Goal: Task Accomplishment & Management: Complete application form

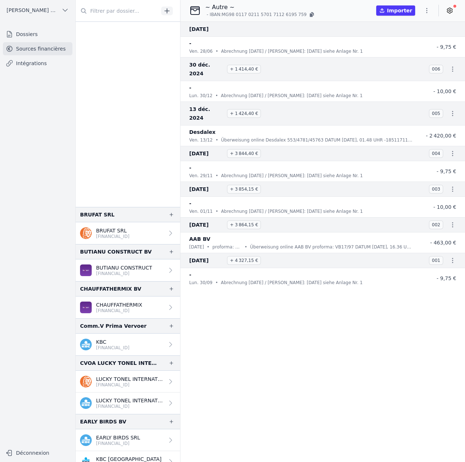
scroll to position [255, 0]
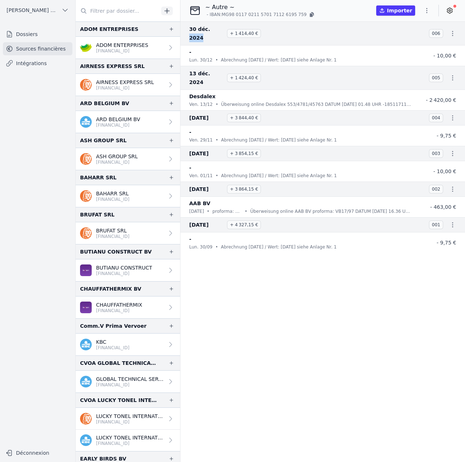
drag, startPoint x: 205, startPoint y: 28, endPoint x: 220, endPoint y: 27, distance: 15.0
click at [220, 27] on span "30 déc. 2024" at bounding box center [206, 33] width 35 height 17
click at [427, 8] on icon "button" at bounding box center [426, 10] width 7 height 7
click at [411, 51] on button "Import CSV *" at bounding box center [409, 52] width 52 height 13
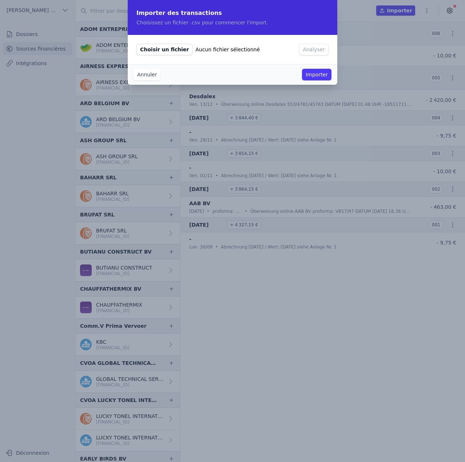
click at [152, 50] on span "Choisir un fichier" at bounding box center [164, 50] width 56 height 12
click at [136, 44] on input "Choisir un fichier Aucun fichier sélectionné" at bounding box center [136, 43] width 0 height 0
click at [167, 49] on span "Choisir un fichier" at bounding box center [164, 50] width 56 height 12
click at [136, 44] on input "Choisir un fichier Aucun fichier sélectionné" at bounding box center [136, 43] width 0 height 0
type input "C:\fakepath\2025 02.csv"
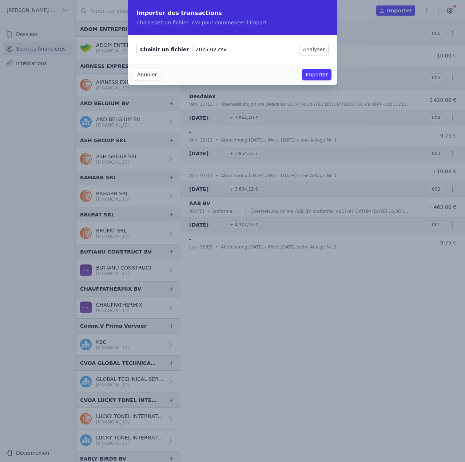
click at [155, 75] on button "Annuler" at bounding box center [146, 75] width 27 height 12
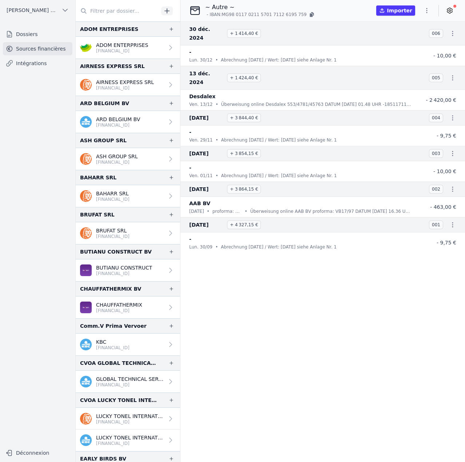
click at [120, 9] on input "text" at bounding box center [117, 10] width 83 height 13
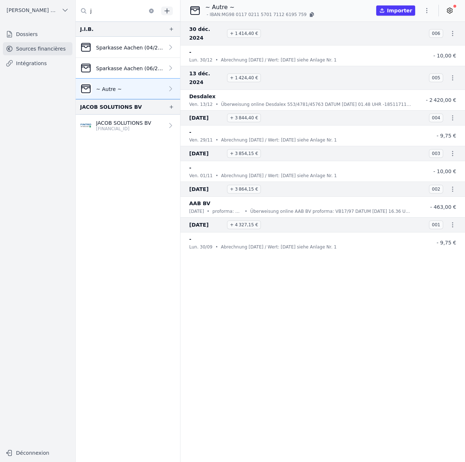
type input "j"
click at [122, 67] on p "Sparkasse Aachen (06/2024 >07/2024)" at bounding box center [130, 68] width 68 height 7
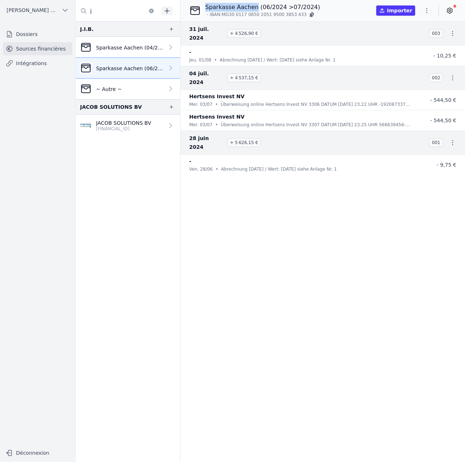
copy p "Sparkasse Aachen"
drag, startPoint x: 204, startPoint y: 8, endPoint x: 251, endPoint y: 8, distance: 47.3
click at [251, 8] on div "Sparkasse Aachen (06/2024 >07/2024) - IBAN: MG30 0117 0850 2051 9500 3853 433" at bounding box center [254, 10] width 131 height 15
click at [134, 90] on link "~ Autre ~" at bounding box center [128, 89] width 104 height 21
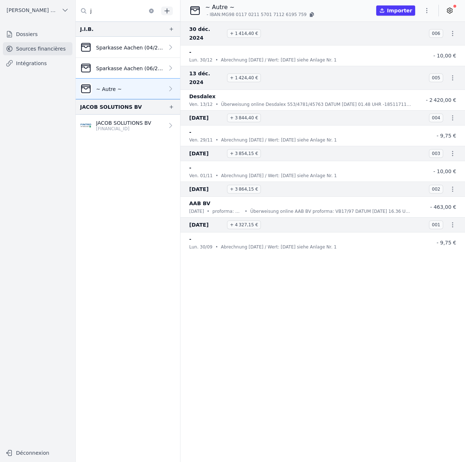
click at [427, 9] on icon "button" at bounding box center [426, 10] width 7 height 7
click at [407, 65] on button "Supprimer" at bounding box center [409, 66] width 52 height 13
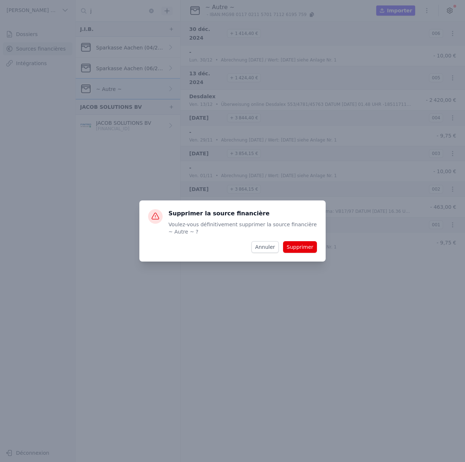
click at [271, 248] on button "Annuler" at bounding box center [264, 247] width 27 height 12
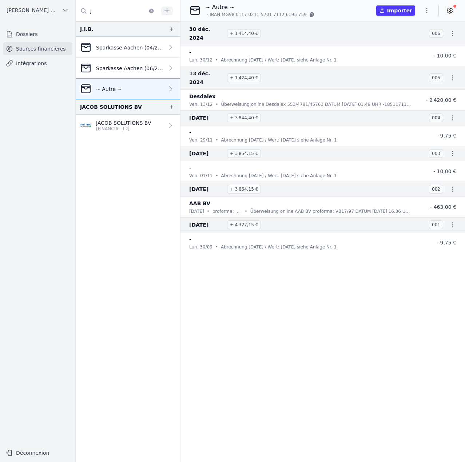
click at [429, 8] on icon "button" at bounding box center [426, 10] width 7 height 7
click at [409, 27] on button "Renommer" at bounding box center [409, 25] width 52 height 13
click at [242, 7] on input "~ Autre ~" at bounding box center [244, 7] width 76 height 9
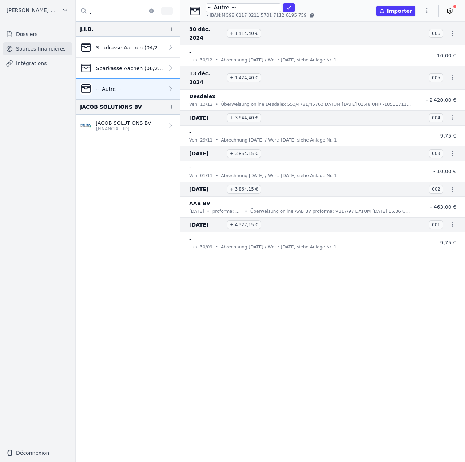
paste input "Sparkasse Aachen"
type input "Sparkasse Aachen (09/2024 > 12/2024)"
click at [286, 6] on icon "submit" at bounding box center [289, 8] width 6 height 6
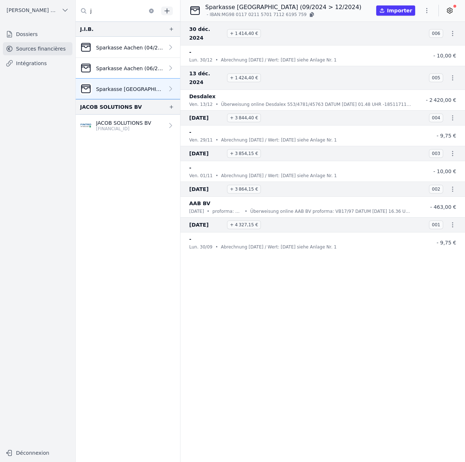
click at [169, 9] on icon "button" at bounding box center [166, 10] width 7 height 7
click at [169, 30] on icon "button" at bounding box center [171, 29] width 6 height 6
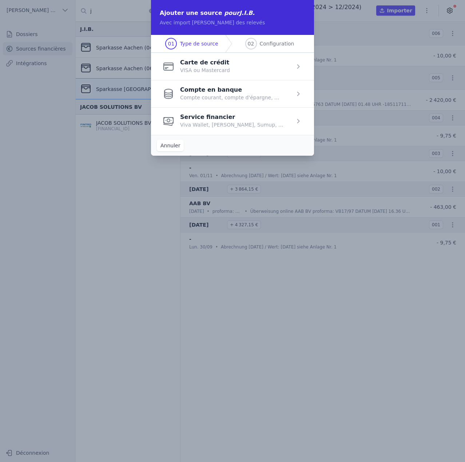
click at [208, 123] on span "button" at bounding box center [232, 120] width 163 height 27
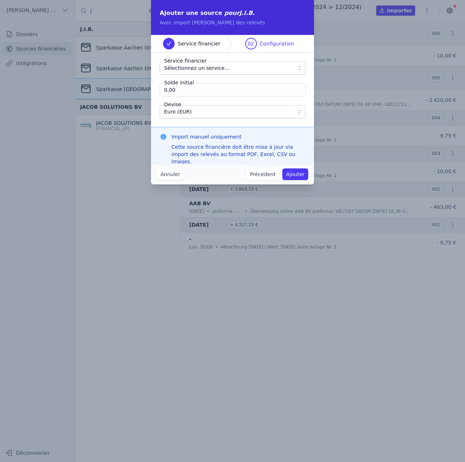
click at [197, 68] on span "Sélectionnez un service..." at bounding box center [196, 68] width 65 height 9
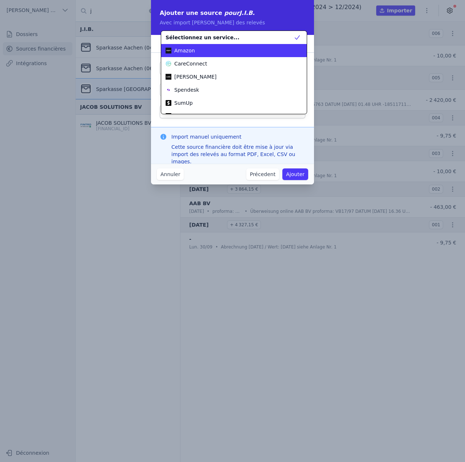
scroll to position [39, 0]
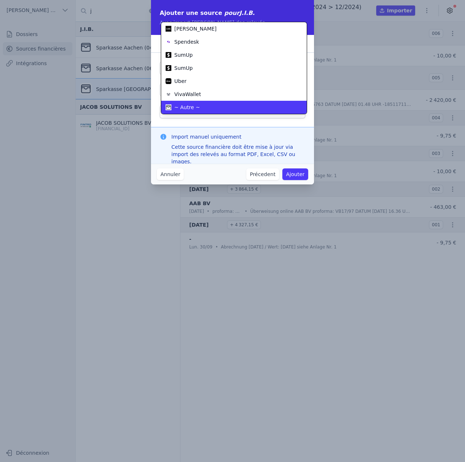
click at [198, 103] on li "~ Autre ~" at bounding box center [233, 107] width 145 height 13
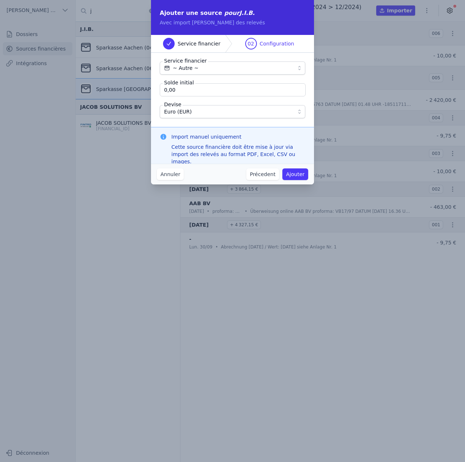
click at [197, 92] on input "0,00" at bounding box center [233, 89] width 146 height 13
click at [182, 89] on input "0,00" at bounding box center [233, 89] width 146 height 13
type input "1 404,65"
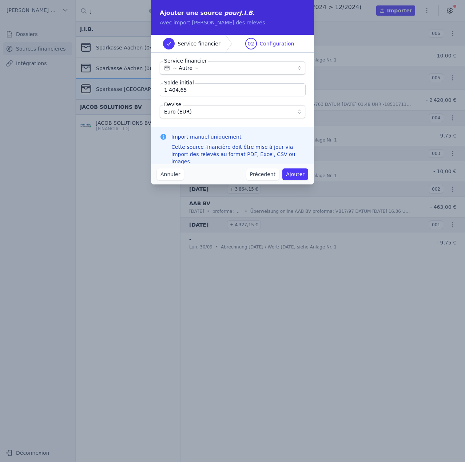
click at [301, 175] on button "Ajouter" at bounding box center [295, 174] width 26 height 12
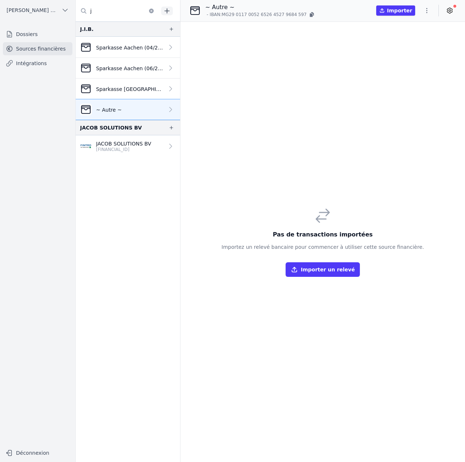
click at [428, 9] on icon "button" at bounding box center [426, 10] width 7 height 7
click at [312, 13] on div at bounding box center [232, 231] width 465 height 462
click at [425, 9] on icon "button" at bounding box center [426, 10] width 7 height 7
click at [414, 27] on button "Renommer" at bounding box center [409, 25] width 52 height 13
click at [247, 9] on input "~ Autre ~" at bounding box center [244, 7] width 76 height 9
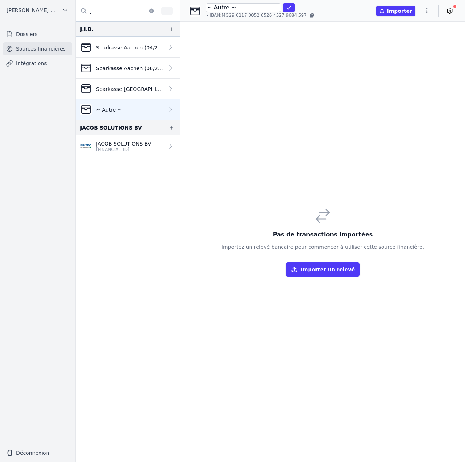
click at [247, 9] on input "~ Autre ~" at bounding box center [244, 7] width 76 height 9
paste input "Sparkasse Aachen"
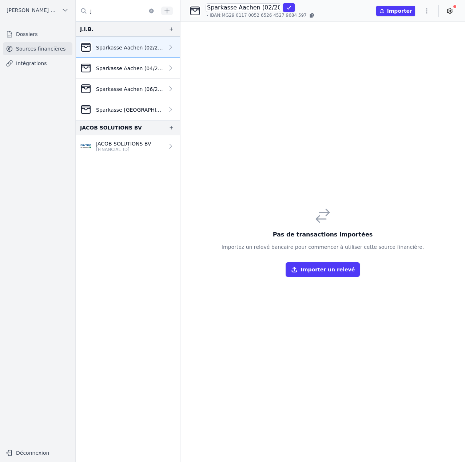
click at [0, 462] on com-1password-button at bounding box center [0, 462] width 0 height 0
click at [244, 11] on input "Sparkasse Aachen (02/2025 >" at bounding box center [244, 7] width 76 height 9
type input "Sparkasse Aachen (02/2025 > 08/2025)"
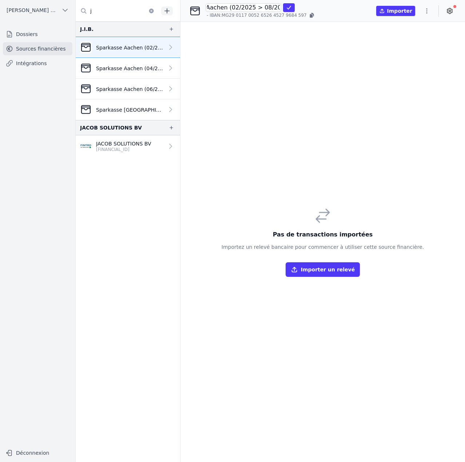
click button "submit" at bounding box center [289, 7] width 12 height 9
click at [430, 8] on icon "button" at bounding box center [426, 10] width 7 height 7
click at [407, 54] on button "Import CSV *" at bounding box center [409, 52] width 52 height 13
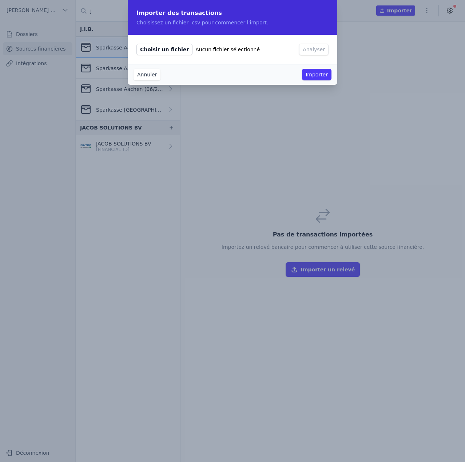
click at [166, 54] on span "Choisir un fichier" at bounding box center [164, 50] width 56 height 12
click at [136, 44] on input "Choisir un fichier Aucun fichier sélectionné" at bounding box center [136, 43] width 0 height 0
type input "C:\fakepath\2025 02.csv"
click at [305, 51] on button "Analyser" at bounding box center [313, 50] width 29 height 12
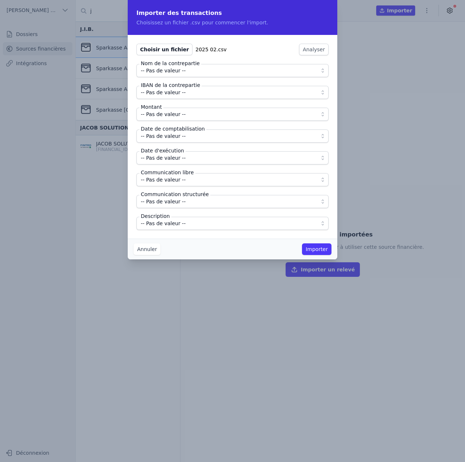
click at [191, 73] on span "-- Pas de valeur --" at bounding box center [227, 70] width 173 height 9
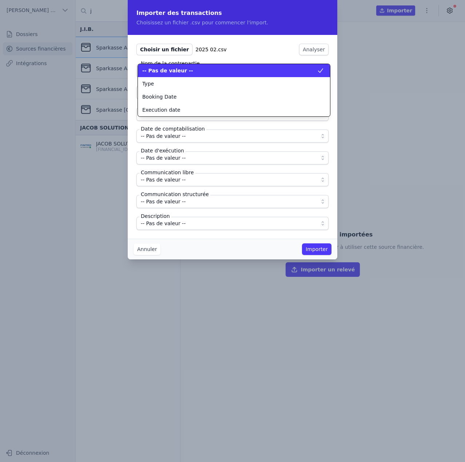
scroll to position [0, 0]
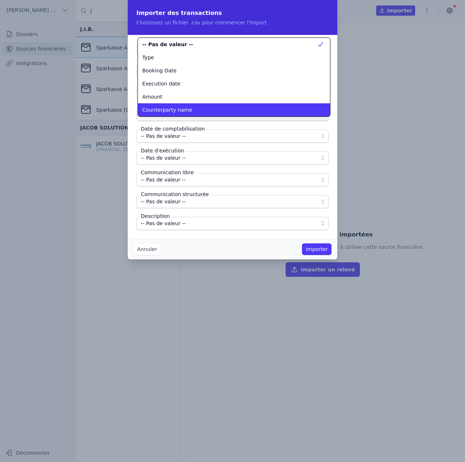
click at [176, 110] on span "Counterparty name" at bounding box center [167, 109] width 50 height 7
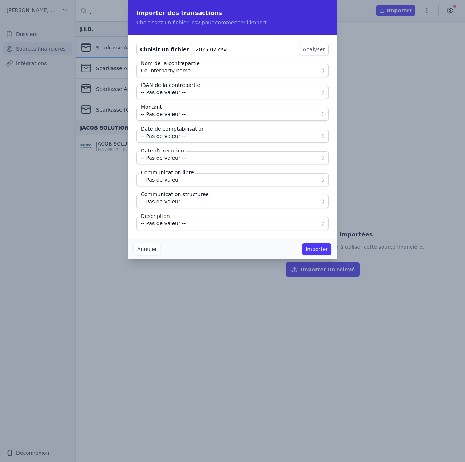
click at [172, 92] on span "-- Pas de valeur --" at bounding box center [163, 92] width 45 height 9
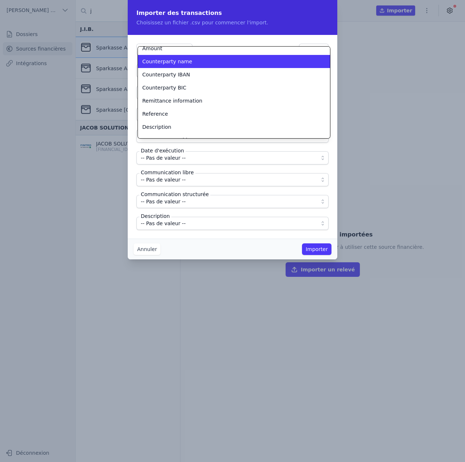
scroll to position [65, 0]
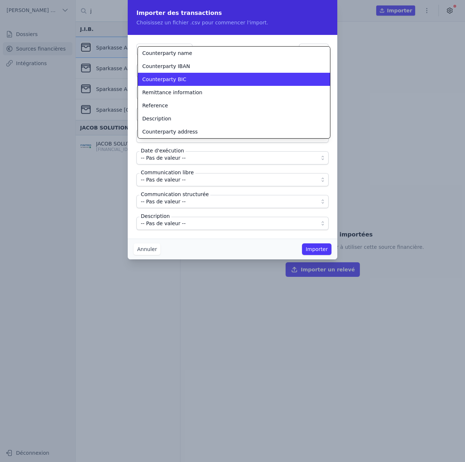
click at [175, 66] on span "Counterparty IBAN" at bounding box center [166, 66] width 48 height 7
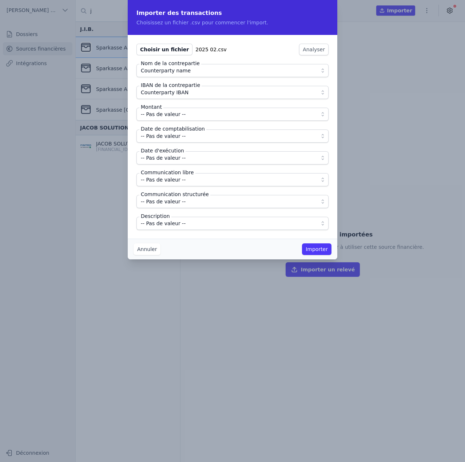
click at [167, 116] on span "-- Pas de valeur --" at bounding box center [163, 114] width 45 height 9
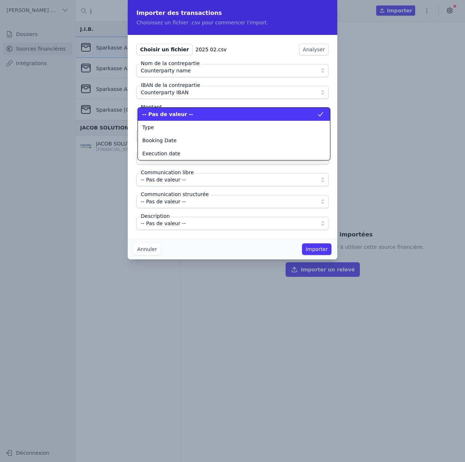
scroll to position [0, 0]
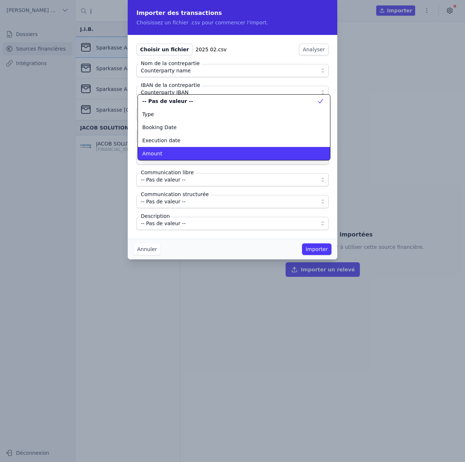
click at [168, 149] on li "Amount" at bounding box center [234, 153] width 192 height 13
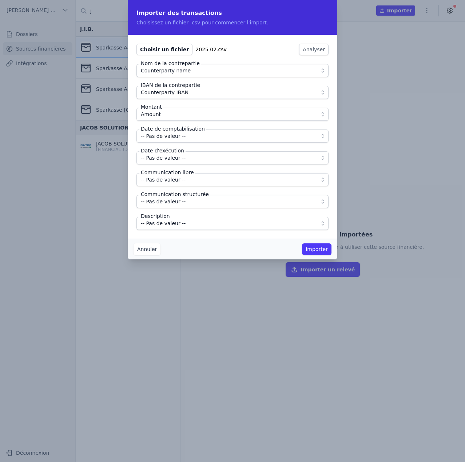
click at [171, 137] on span "-- Pas de valeur --" at bounding box center [163, 136] width 45 height 9
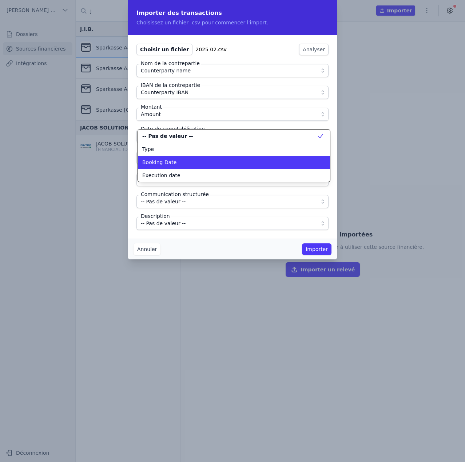
click at [172, 165] on span "Booking Date" at bounding box center [159, 162] width 34 height 7
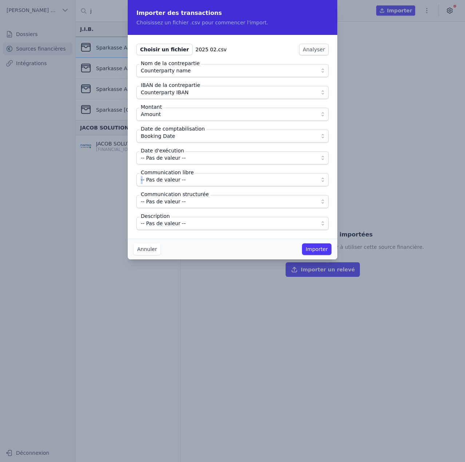
click at [172, 165] on fieldset "Nom de la contrepartie Counterparty name IBAN de la contrepartie Counterparty I…" at bounding box center [232, 147] width 192 height 166
click at [172, 159] on span "-- Pas de valeur --" at bounding box center [163, 157] width 45 height 9
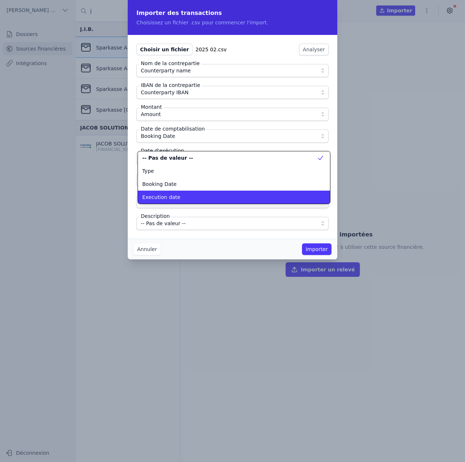
click at [170, 198] on span "Execution date" at bounding box center [161, 196] width 38 height 7
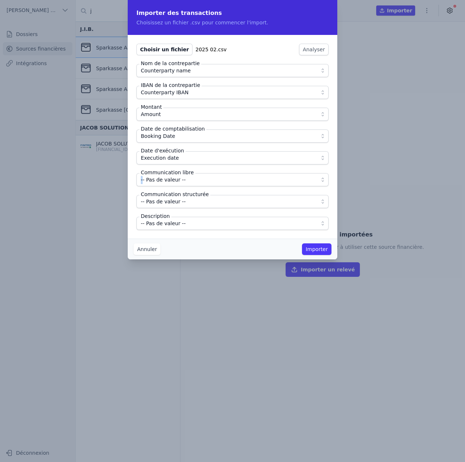
click at [171, 181] on span "-- Pas de valeur --" at bounding box center [163, 179] width 45 height 9
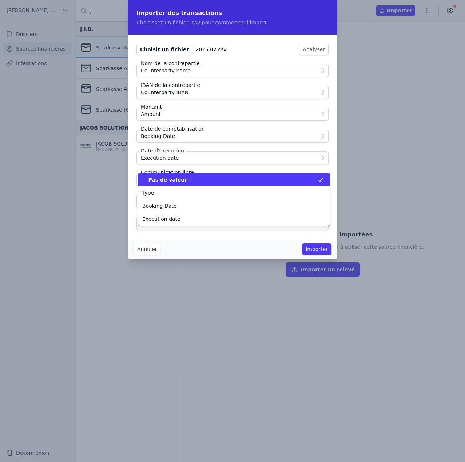
scroll to position [65, 0]
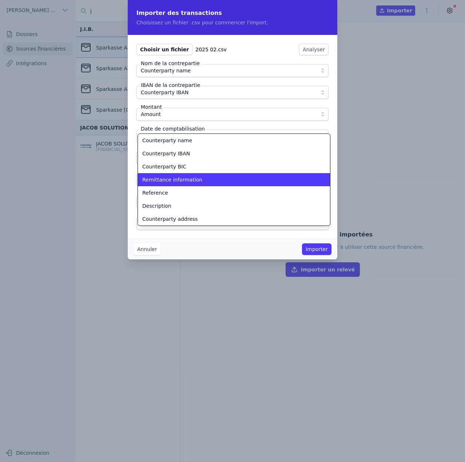
click at [171, 181] on span "Remittance information" at bounding box center [172, 179] width 60 height 7
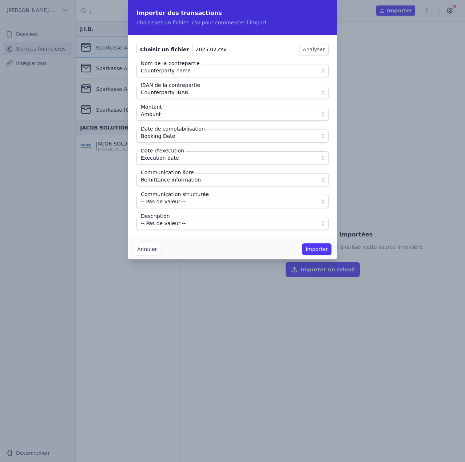
click at [176, 223] on span "-- Pas de valeur --" at bounding box center [163, 223] width 45 height 9
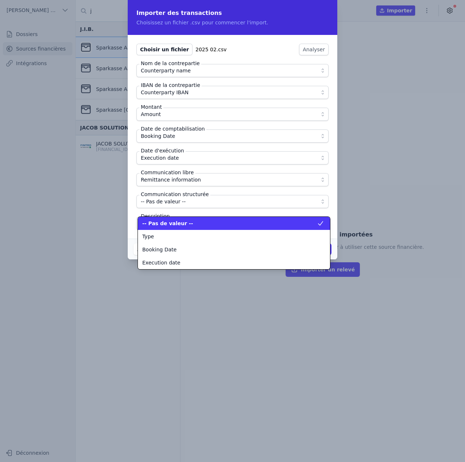
scroll to position [92, 0]
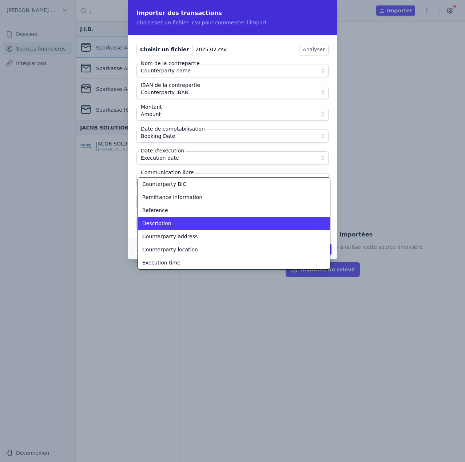
click at [176, 223] on div "Description" at bounding box center [229, 223] width 175 height 7
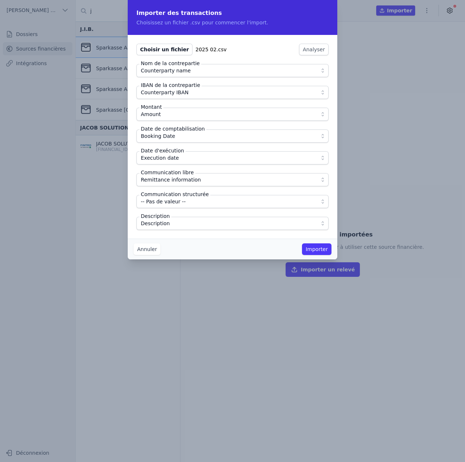
click at [321, 248] on button "Importer" at bounding box center [316, 249] width 29 height 12
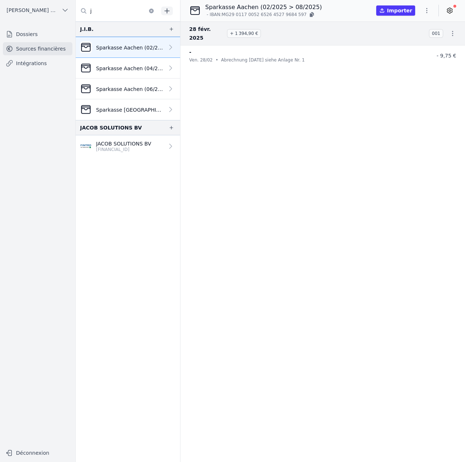
click at [428, 9] on icon "button" at bounding box center [426, 10] width 7 height 7
click at [413, 49] on button "Import CSV *" at bounding box center [409, 52] width 52 height 13
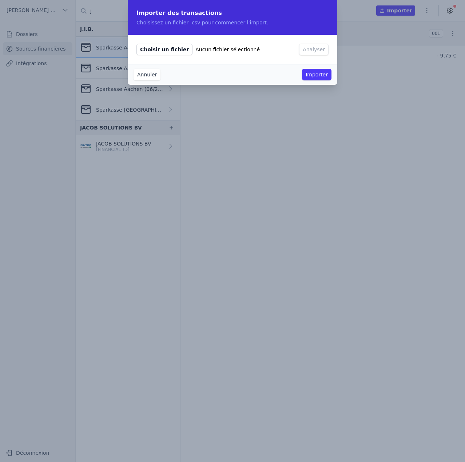
click at [165, 48] on span "Choisir un fichier" at bounding box center [164, 50] width 56 height 12
click at [136, 44] on input "Choisir un fichier Aucun fichier sélectionné" at bounding box center [136, 43] width 0 height 0
type input "C:\fakepath\2025 03.csv"
click at [322, 47] on button "Analyser" at bounding box center [313, 50] width 29 height 12
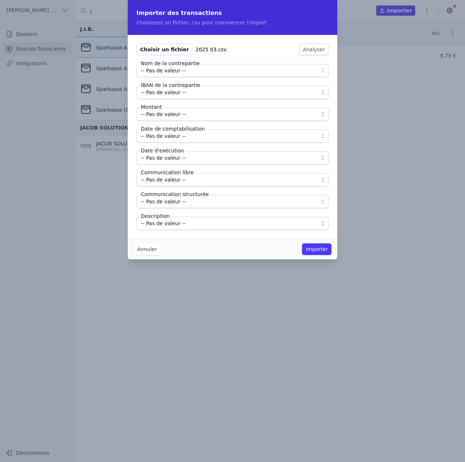
click at [169, 73] on span "-- Pas de valeur --" at bounding box center [163, 70] width 45 height 9
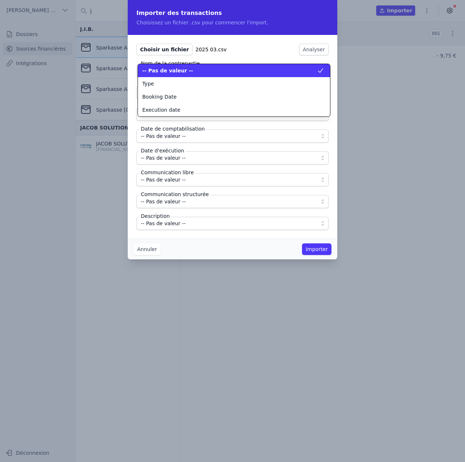
scroll to position [0, 0]
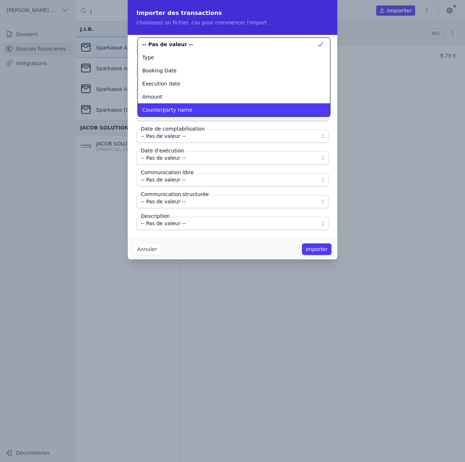
click at [162, 106] on li "Counterparty name" at bounding box center [234, 109] width 192 height 13
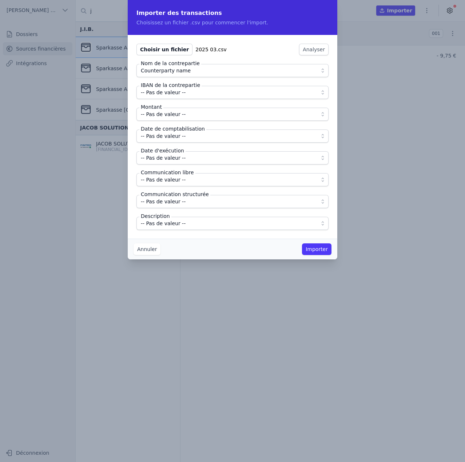
click at [165, 98] on button "-- Pas de valeur --" at bounding box center [232, 92] width 192 height 13
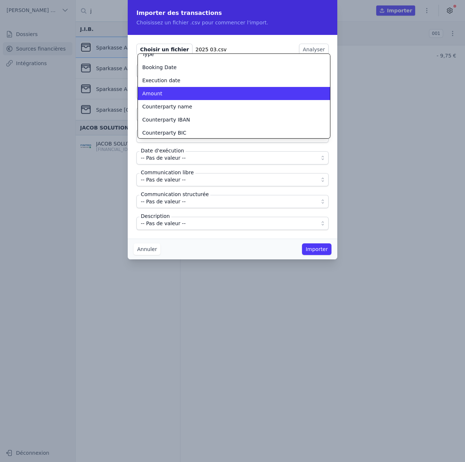
scroll to position [28, 0]
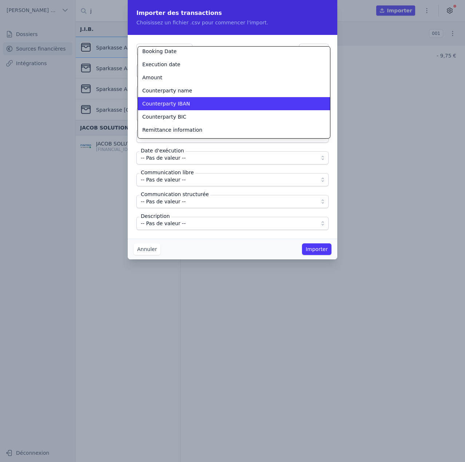
click at [172, 103] on span "Counterparty IBAN" at bounding box center [166, 103] width 48 height 7
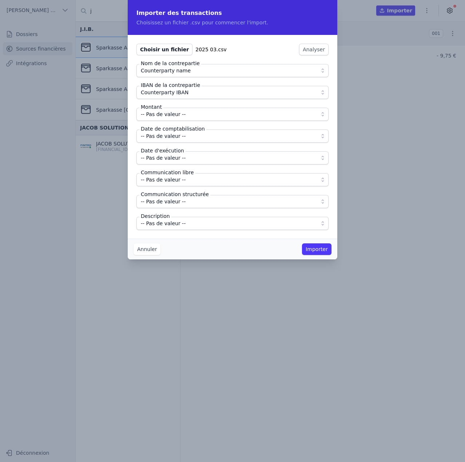
click at [171, 115] on span "-- Pas de valeur --" at bounding box center [163, 114] width 45 height 9
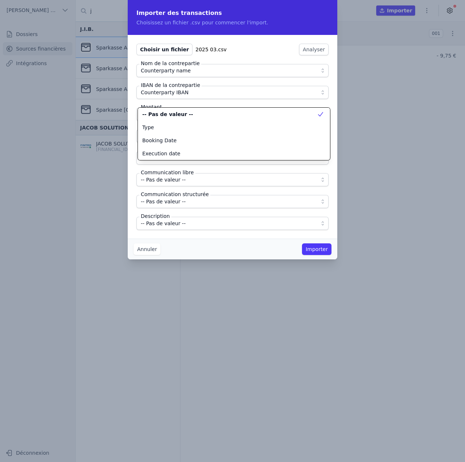
scroll to position [0, 0]
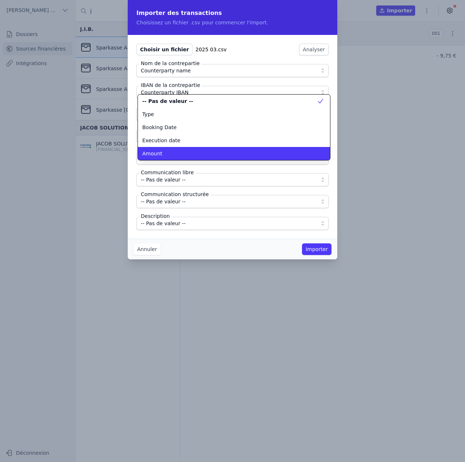
click at [169, 149] on li "Amount" at bounding box center [234, 153] width 192 height 13
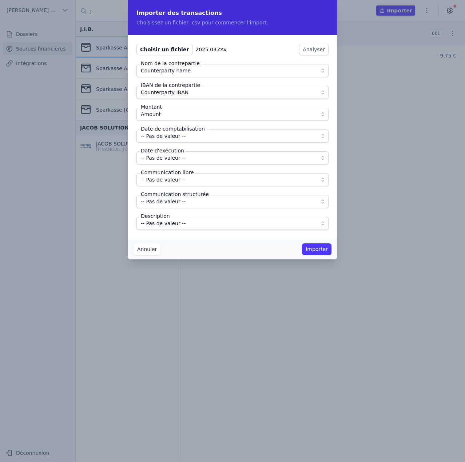
click at [172, 137] on span "-- Pas de valeur --" at bounding box center [163, 136] width 45 height 9
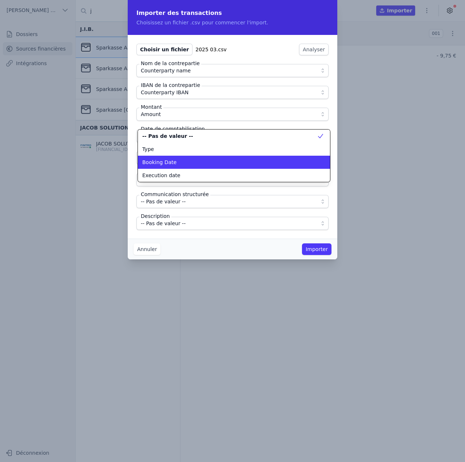
click at [173, 163] on div "Booking Date" at bounding box center [229, 162] width 175 height 7
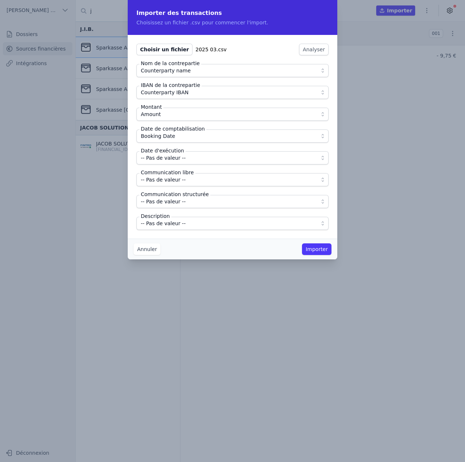
click at [173, 155] on span "-- Pas de valeur --" at bounding box center [163, 157] width 45 height 9
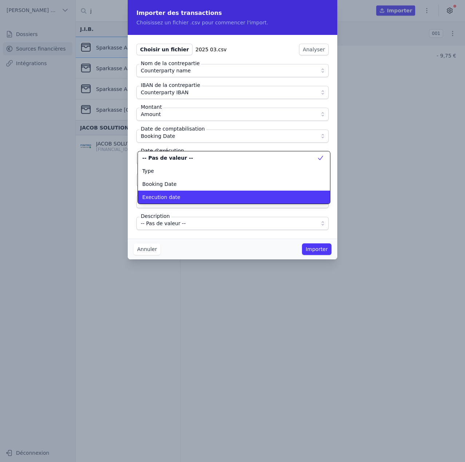
click at [180, 193] on li "Execution date" at bounding box center [234, 197] width 192 height 13
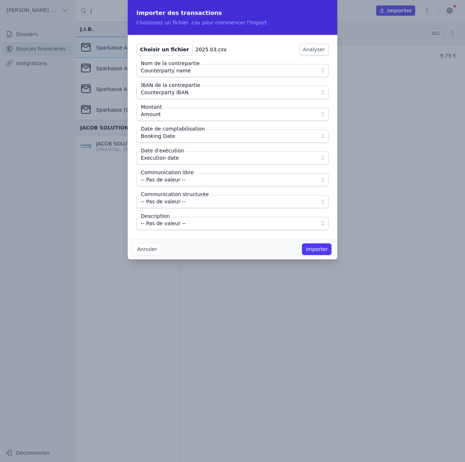
click at [180, 182] on span "-- Pas de valeur --" at bounding box center [163, 179] width 45 height 9
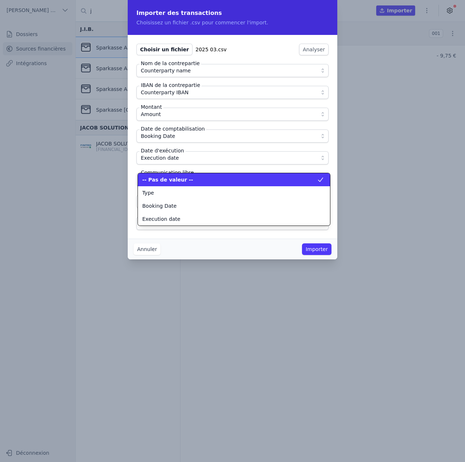
scroll to position [65, 0]
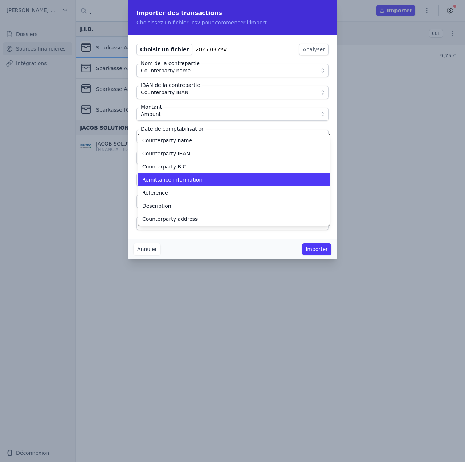
click at [180, 182] on span "Remittance information" at bounding box center [172, 179] width 60 height 7
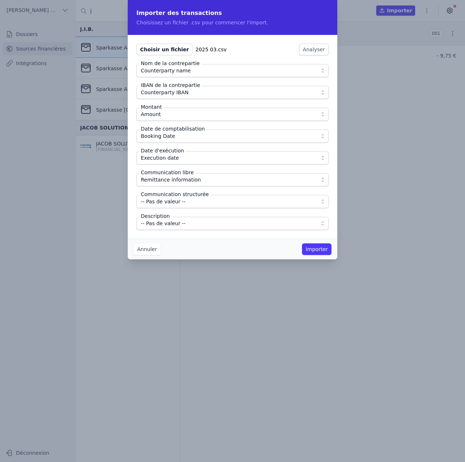
click at [181, 220] on span "-- Pas de valeur --" at bounding box center [163, 223] width 45 height 9
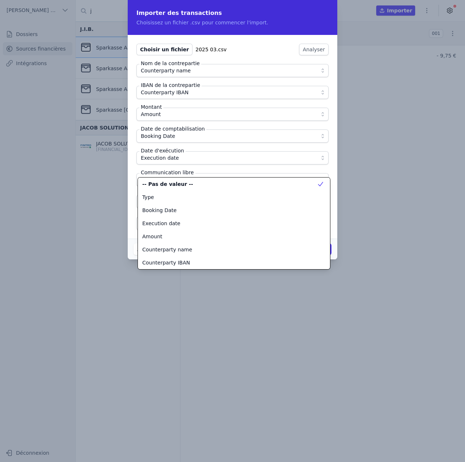
scroll to position [92, 0]
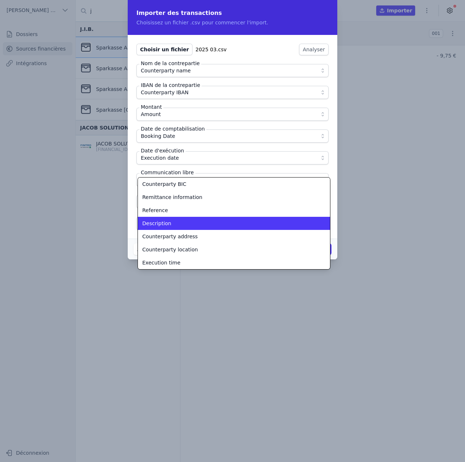
click at [181, 220] on div "Description" at bounding box center [229, 223] width 175 height 7
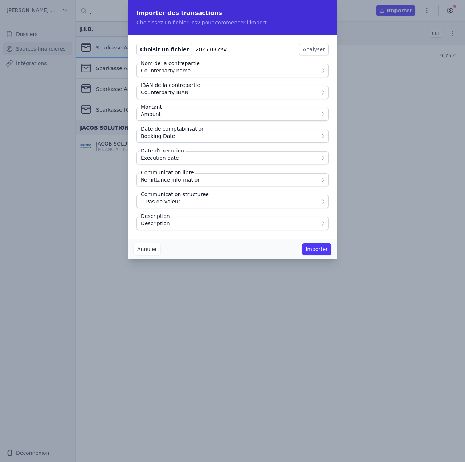
click at [325, 251] on button "Importer" at bounding box center [316, 249] width 29 height 12
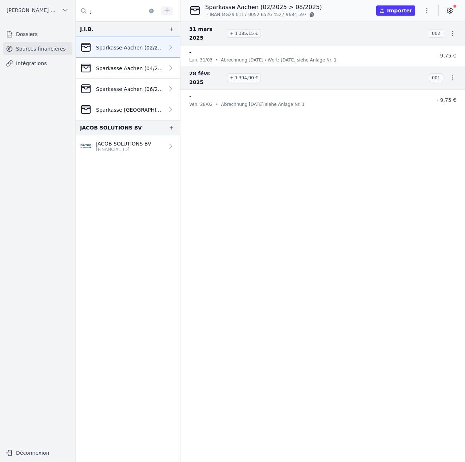
click at [426, 10] on icon "button" at bounding box center [426, 10] width 7 height 7
click at [400, 48] on button "Import CSV *" at bounding box center [409, 52] width 52 height 13
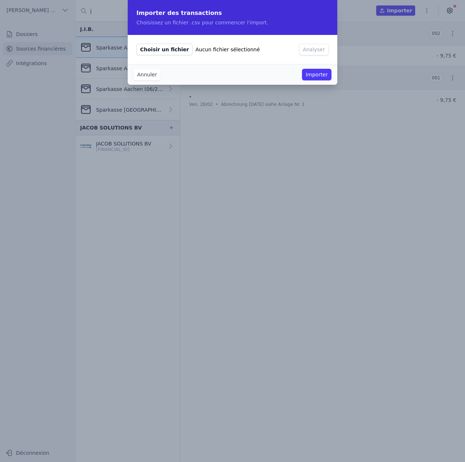
click at [135, 75] on button "Annuler" at bounding box center [146, 75] width 27 height 12
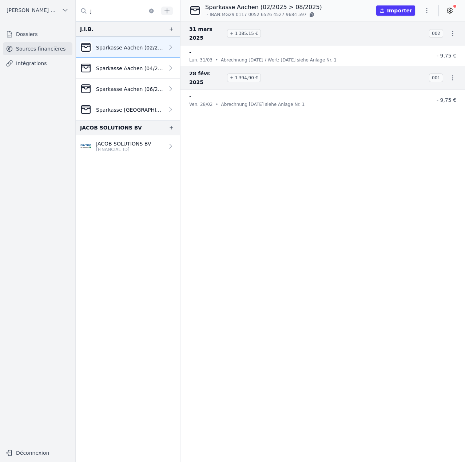
click at [429, 15] on button "button" at bounding box center [426, 11] width 15 height 12
click at [400, 50] on button "Import CSV *" at bounding box center [409, 52] width 52 height 13
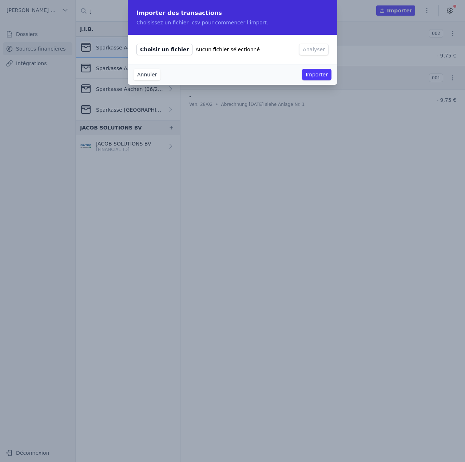
click at [172, 53] on span "Choisir un fichier" at bounding box center [164, 50] width 56 height 12
click at [136, 44] on input "Choisir un fichier Aucun fichier sélectionné" at bounding box center [136, 43] width 0 height 0
type input "C:\fakepath\2025 04.csv"
click at [318, 50] on button "Analyser" at bounding box center [313, 50] width 29 height 12
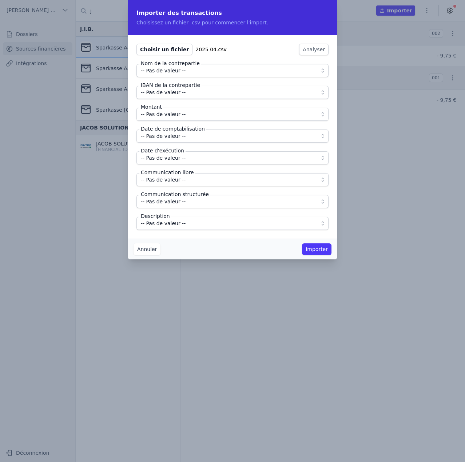
click at [177, 72] on span "-- Pas de valeur --" at bounding box center [163, 70] width 45 height 9
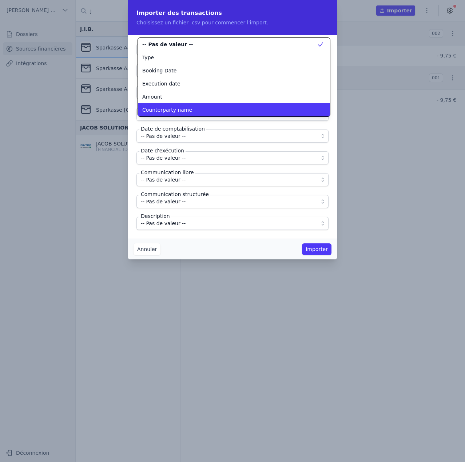
scroll to position [0, 0]
click at [173, 105] on li "Counterparty name" at bounding box center [234, 109] width 192 height 13
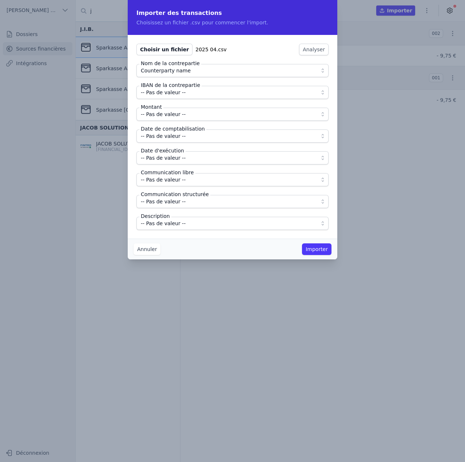
click at [174, 90] on span "-- Pas de valeur --" at bounding box center [163, 92] width 45 height 9
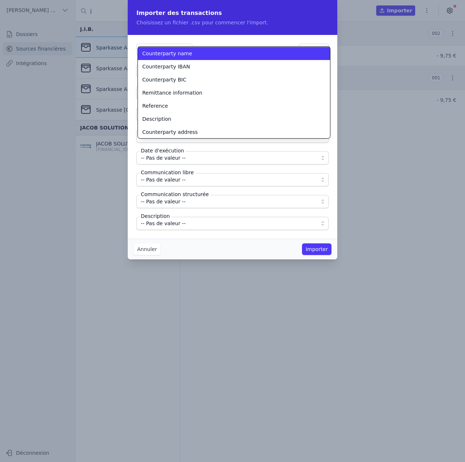
scroll to position [65, 0]
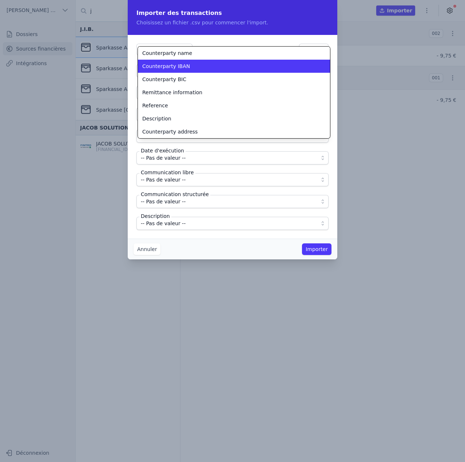
click at [181, 69] on span "Counterparty IBAN" at bounding box center [166, 66] width 48 height 7
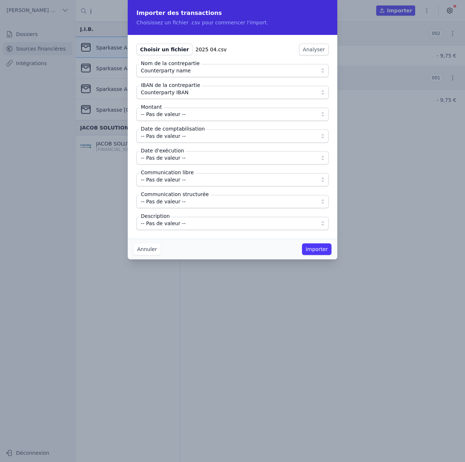
click at [187, 112] on span "-- Pas de valeur --" at bounding box center [227, 114] width 173 height 9
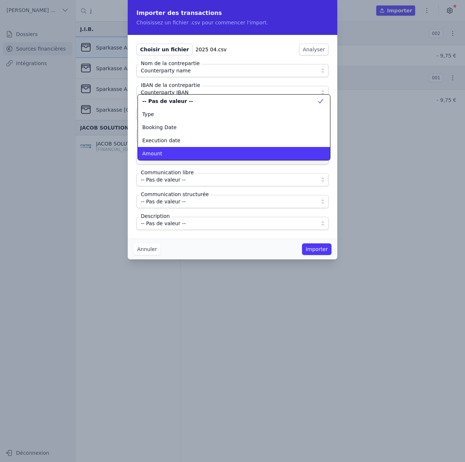
scroll to position [0, 0]
click at [178, 151] on div "Amount" at bounding box center [229, 153] width 175 height 7
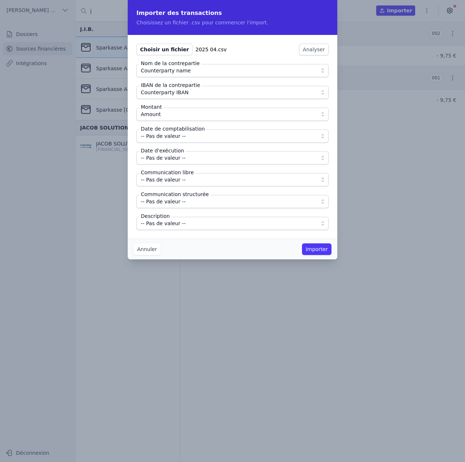
click at [176, 137] on span "-- Pas de valeur --" at bounding box center [163, 136] width 45 height 9
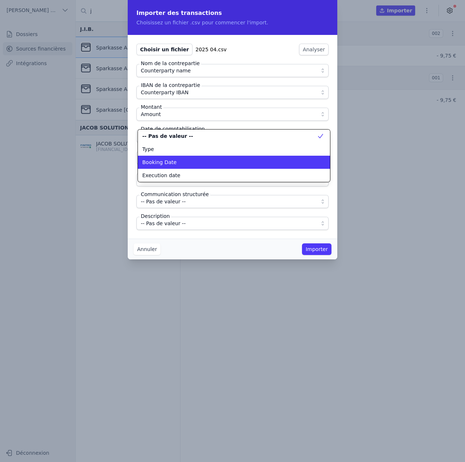
click at [174, 164] on div "Booking Date" at bounding box center [229, 162] width 175 height 7
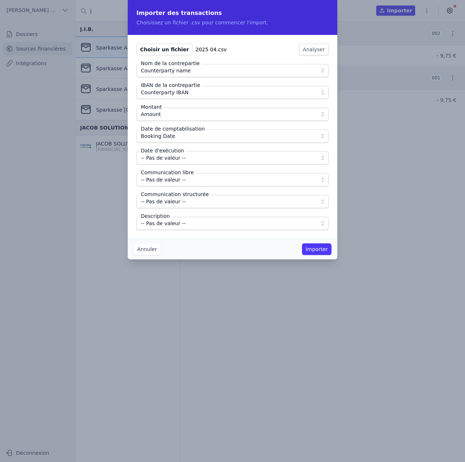
click at [173, 152] on label "Date d'exécution" at bounding box center [162, 150] width 46 height 7
click at [175, 159] on span "-- Pas de valeur --" at bounding box center [163, 157] width 45 height 9
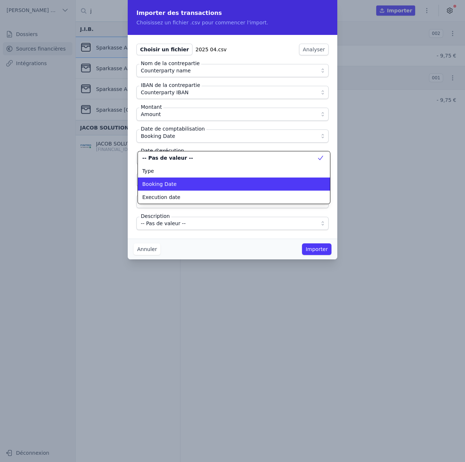
click at [173, 194] on span "Execution date" at bounding box center [161, 196] width 38 height 7
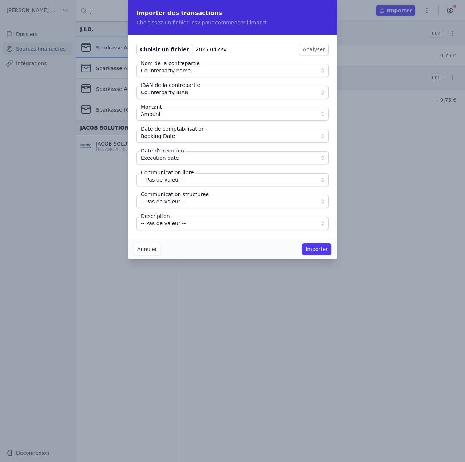
click at [172, 179] on span "-- Pas de valeur --" at bounding box center [163, 179] width 45 height 9
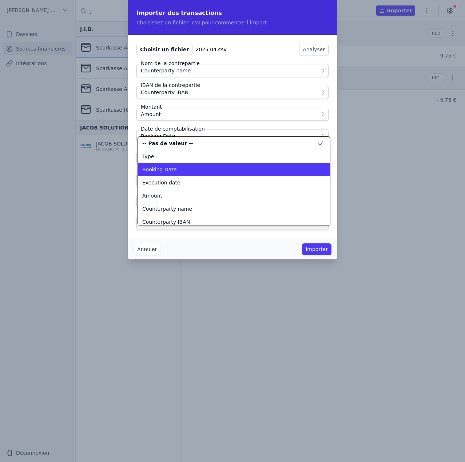
scroll to position [29, 0]
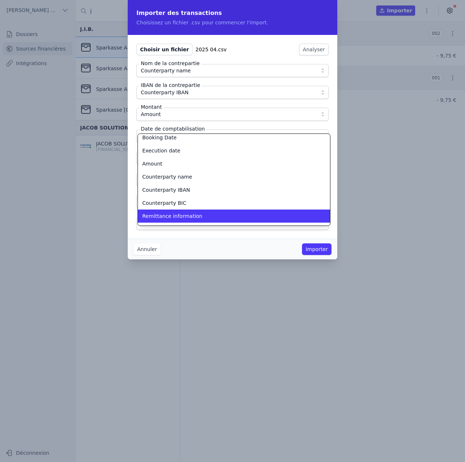
click at [175, 211] on li "Remittance information" at bounding box center [234, 216] width 192 height 13
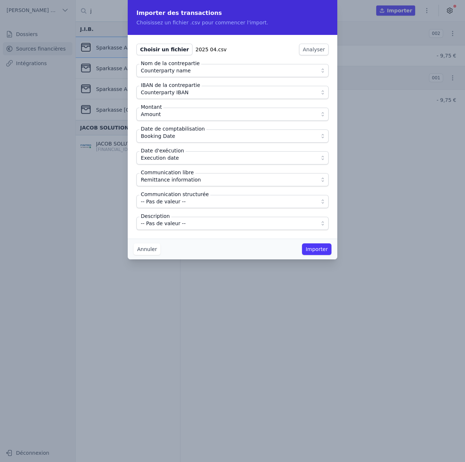
click at [174, 223] on span "-- Pas de valeur --" at bounding box center [163, 223] width 45 height 9
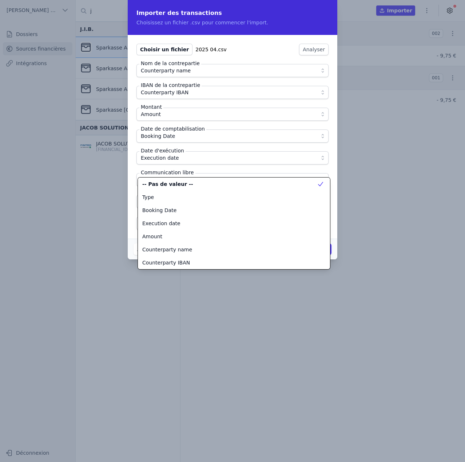
scroll to position [92, 0]
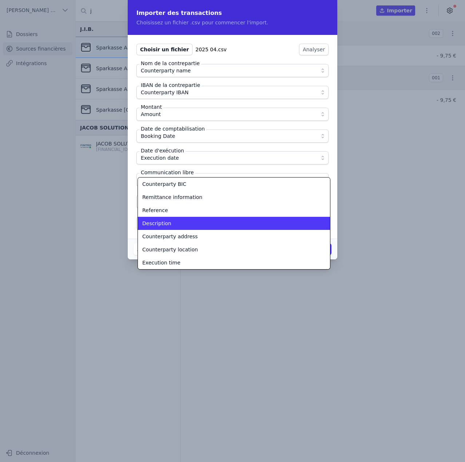
click at [174, 223] on div "Description" at bounding box center [229, 223] width 175 height 7
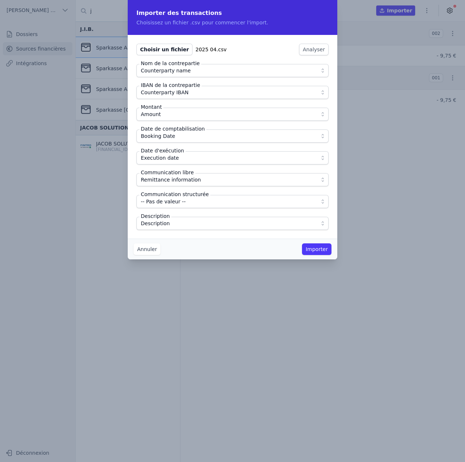
click at [319, 249] on button "Importer" at bounding box center [316, 249] width 29 height 12
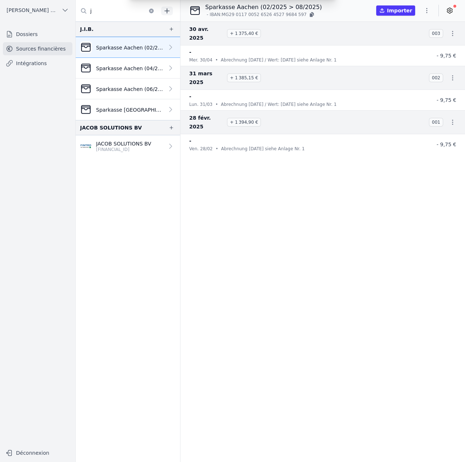
click at [428, 9] on div "Importer des transactions Choisissez un fichier .csv pour commencer l'import. C…" at bounding box center [232, 231] width 465 height 462
click at [428, 9] on icon "button" at bounding box center [426, 10] width 7 height 7
click at [412, 52] on button "Import CSV *" at bounding box center [409, 52] width 52 height 13
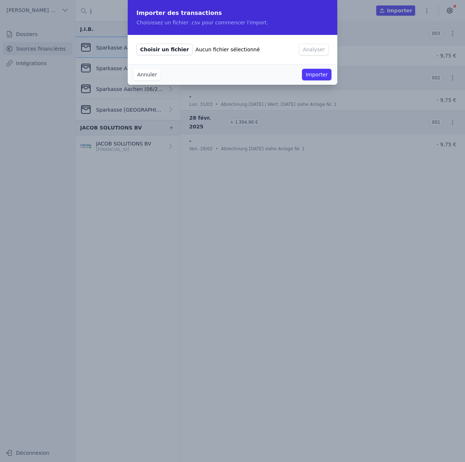
click at [171, 51] on span "Choisir un fichier" at bounding box center [164, 50] width 56 height 12
click at [136, 44] on input "Choisir un fichier Aucun fichier sélectionné" at bounding box center [136, 43] width 0 height 0
type input "C:\fakepath\2025 06.csv"
click at [318, 47] on button "Analyser" at bounding box center [313, 50] width 29 height 12
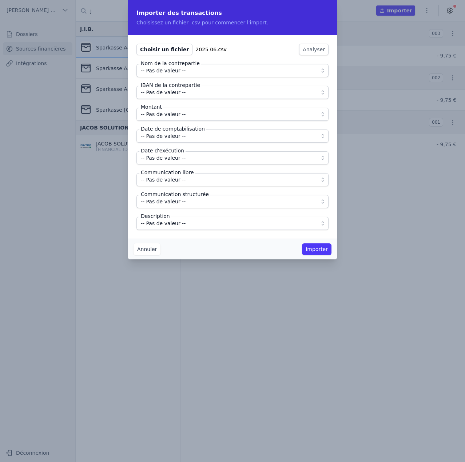
click at [182, 70] on span "-- Pas de valeur --" at bounding box center [227, 70] width 173 height 9
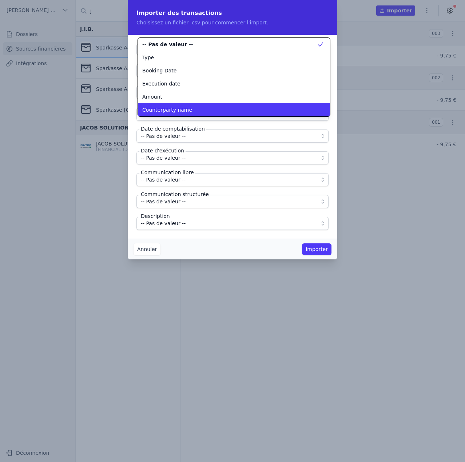
scroll to position [0, 0]
click at [171, 110] on span "Counterparty name" at bounding box center [167, 109] width 50 height 7
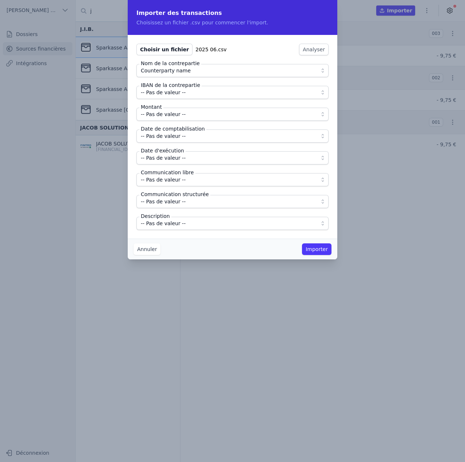
click at [171, 110] on span "-- Pas de valeur --" at bounding box center [163, 114] width 45 height 9
click at [173, 92] on span "-- Pas de valeur --" at bounding box center [163, 92] width 45 height 9
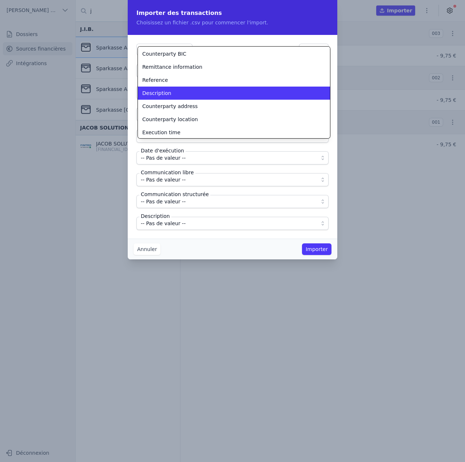
scroll to position [64, 0]
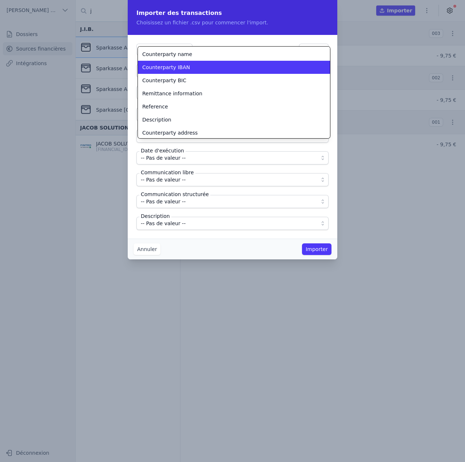
click at [172, 66] on span "Counterparty IBAN" at bounding box center [166, 67] width 48 height 7
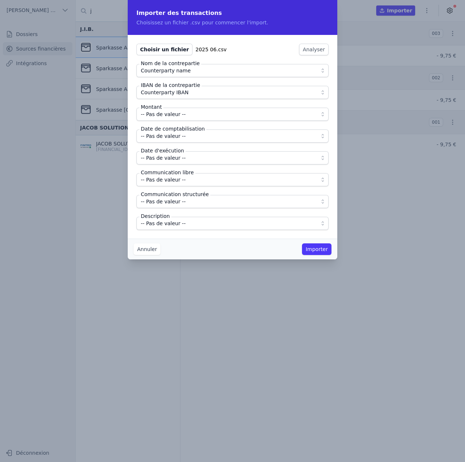
click at [171, 112] on span "-- Pas de valeur --" at bounding box center [163, 114] width 45 height 9
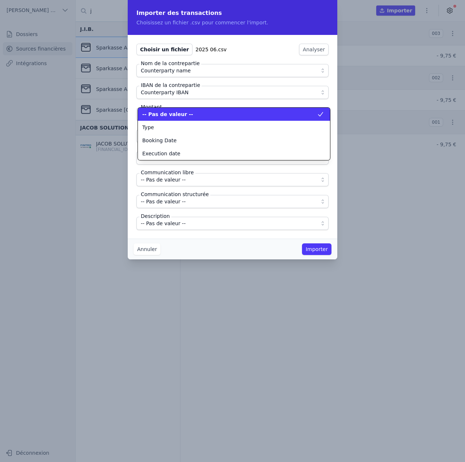
scroll to position [0, 0]
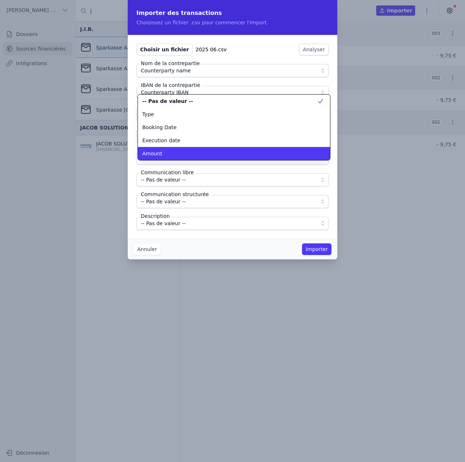
click at [171, 152] on div "Amount" at bounding box center [229, 153] width 175 height 7
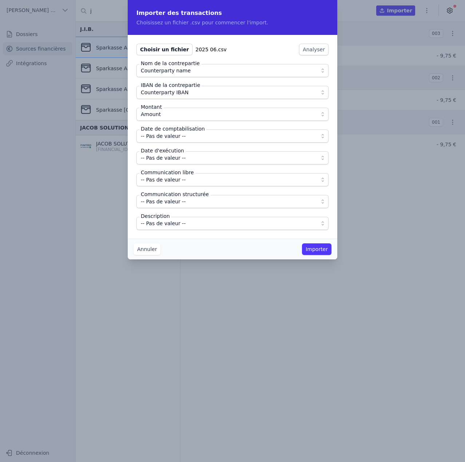
click at [173, 132] on label "Date de comptabilisation" at bounding box center [172, 128] width 67 height 7
click at [175, 136] on span "-- Pas de valeur --" at bounding box center [163, 136] width 45 height 9
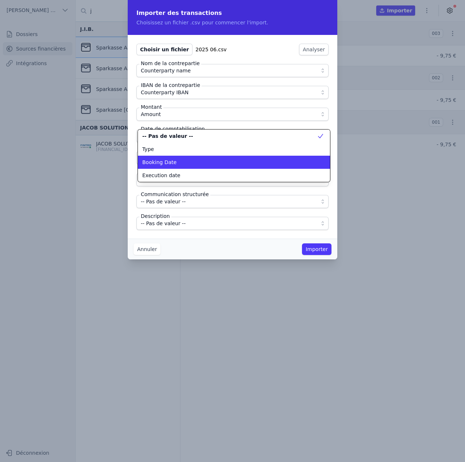
click at [180, 165] on div "Booking Date" at bounding box center [229, 162] width 175 height 7
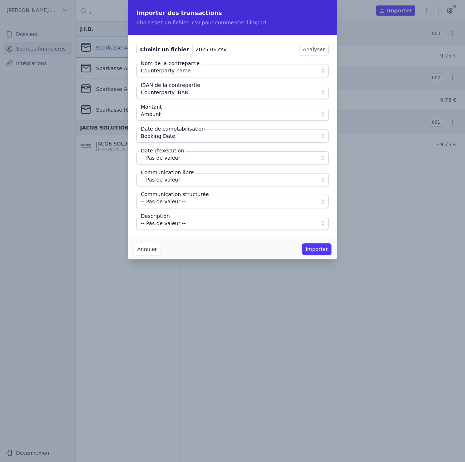
click at [181, 160] on span "-- Pas de valeur --" at bounding box center [163, 157] width 45 height 9
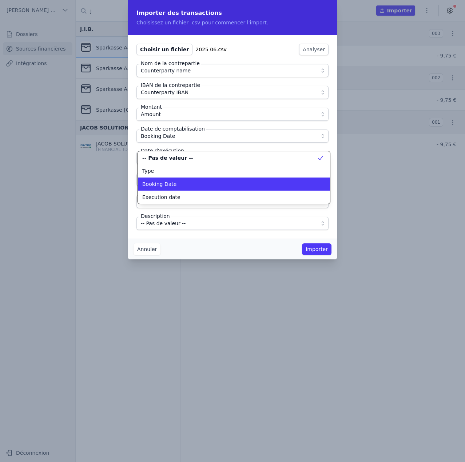
click at [185, 192] on li "Execution date" at bounding box center [234, 197] width 192 height 13
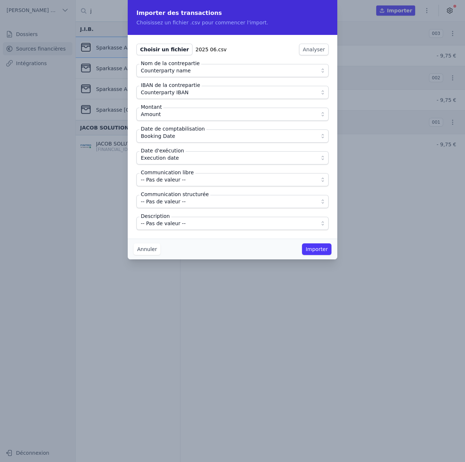
click at [181, 179] on span "-- Pas de valeur --" at bounding box center [163, 179] width 45 height 9
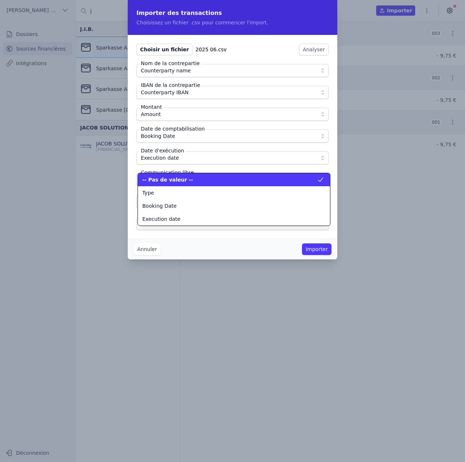
scroll to position [65, 0]
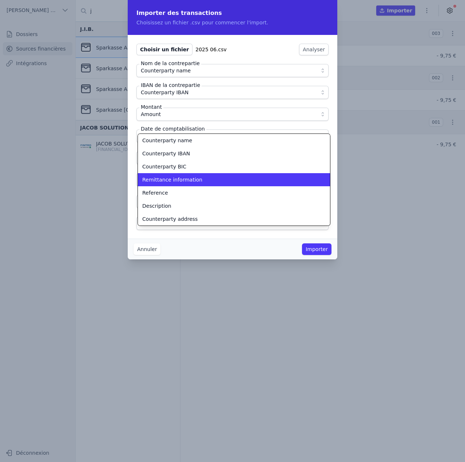
click at [181, 179] on span "Remittance information" at bounding box center [172, 179] width 60 height 7
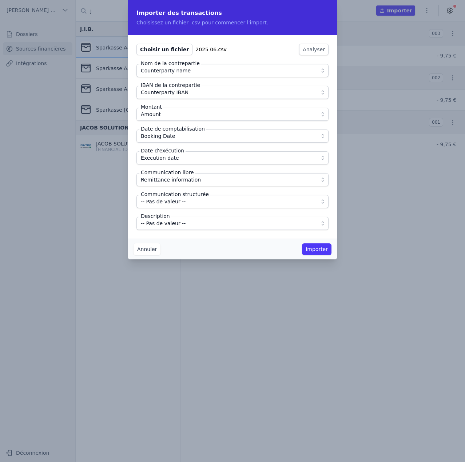
click at [183, 223] on span "-- Pas de valeur --" at bounding box center [227, 223] width 173 height 9
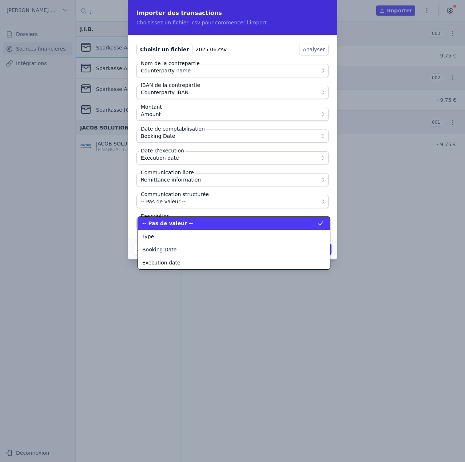
scroll to position [92, 0]
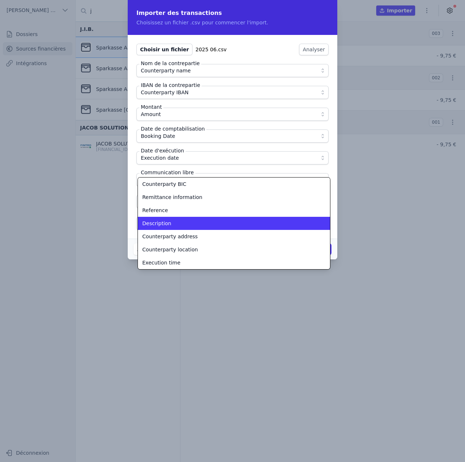
click at [183, 223] on div "Description" at bounding box center [229, 223] width 175 height 7
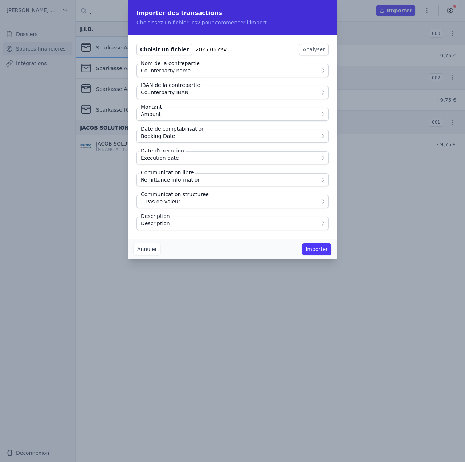
click at [318, 249] on button "Importer" at bounding box center [316, 249] width 29 height 12
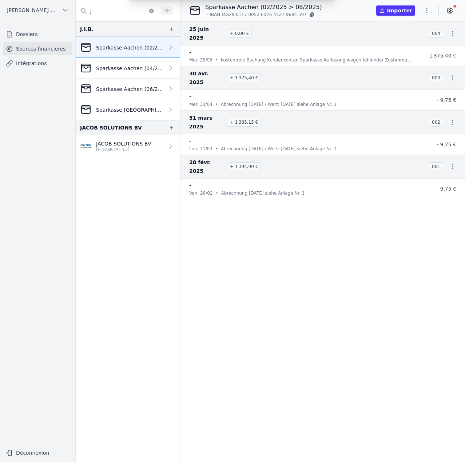
click at [428, 11] on div "Importer des transactions Choisissez un fichier .csv pour commencer l'import. C…" at bounding box center [232, 231] width 465 height 462
click at [426, 12] on icon "button" at bounding box center [426, 10] width 7 height 7
click at [412, 52] on button "Import CSV *" at bounding box center [409, 52] width 52 height 13
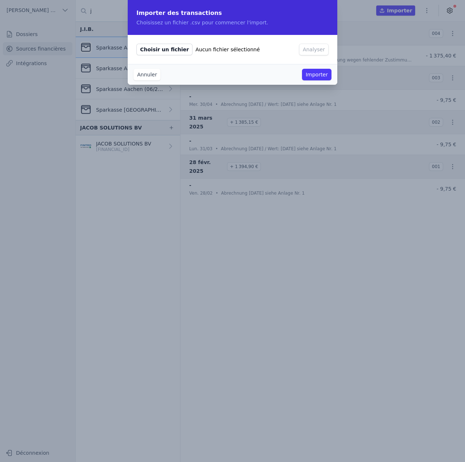
click at [165, 50] on span "Choisir un fichier" at bounding box center [164, 50] width 56 height 12
click at [136, 44] on input "Choisir un fichier Aucun fichier sélectionné" at bounding box center [136, 43] width 0 height 0
type input "C:\fakepath\2025 08.csv"
click at [311, 51] on button "Analyser" at bounding box center [313, 50] width 29 height 12
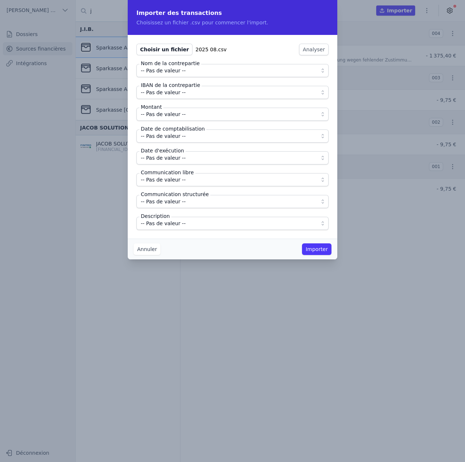
click at [196, 76] on button "-- Pas de valeur --" at bounding box center [232, 70] width 192 height 13
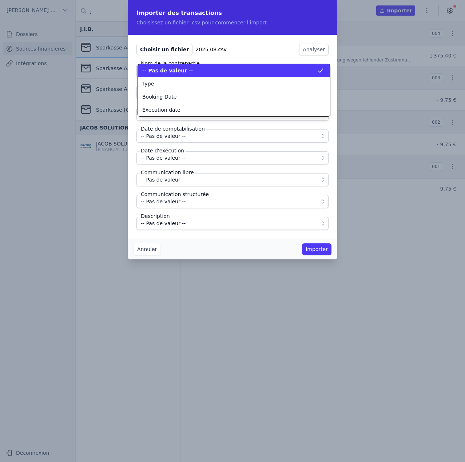
scroll to position [0, 0]
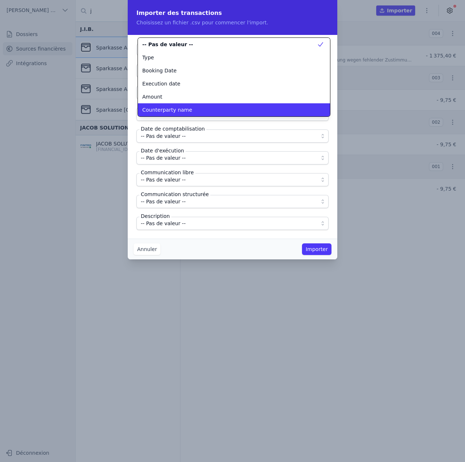
click at [186, 104] on li "Counterparty name" at bounding box center [234, 109] width 192 height 13
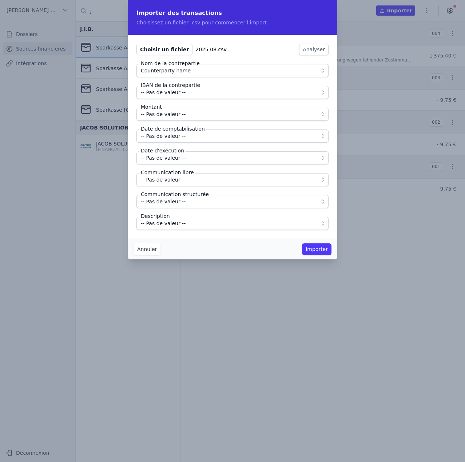
click at [182, 87] on label "IBAN de la contrepartie" at bounding box center [170, 84] width 62 height 7
click at [182, 95] on span "-- Pas de valeur --" at bounding box center [227, 92] width 173 height 9
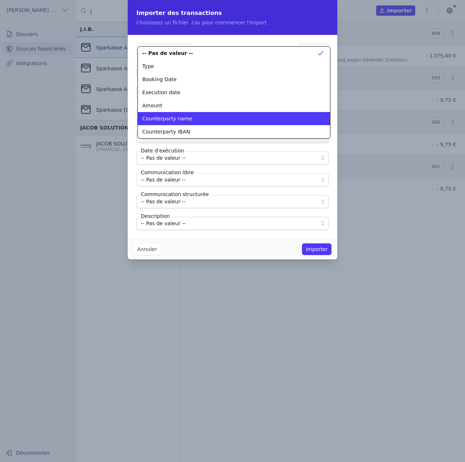
scroll to position [28, 0]
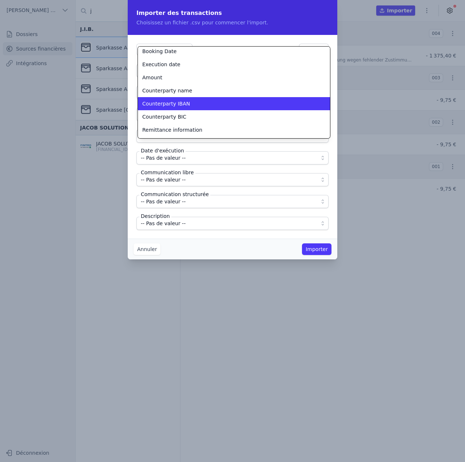
click at [181, 104] on span "Counterparty IBAN" at bounding box center [166, 103] width 48 height 7
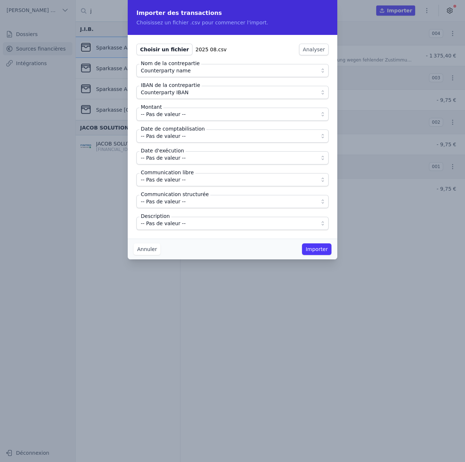
click at [179, 116] on span "-- Pas de valeur --" at bounding box center [163, 114] width 45 height 9
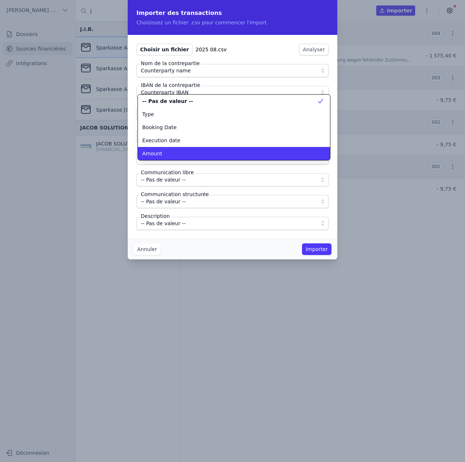
scroll to position [0, 0]
click at [181, 156] on div "Amount" at bounding box center [229, 153] width 175 height 7
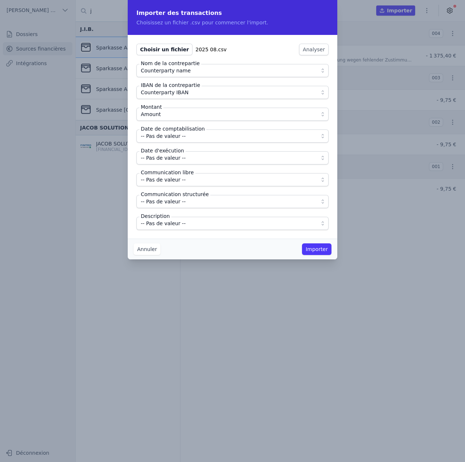
click at [180, 140] on span "-- Pas de valeur --" at bounding box center [163, 136] width 45 height 9
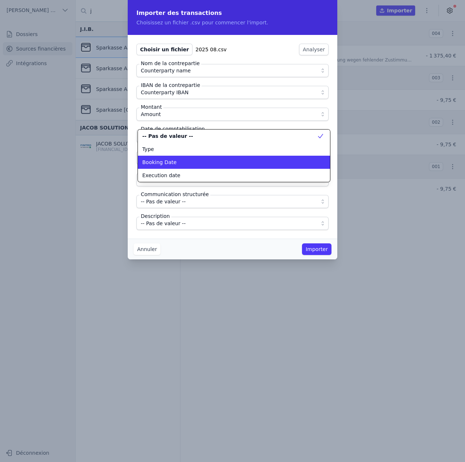
click at [179, 164] on div "Booking Date" at bounding box center [229, 162] width 175 height 7
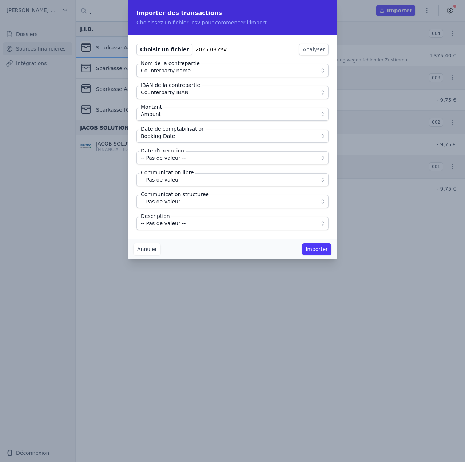
click at [179, 151] on label "Date d'exécution" at bounding box center [162, 150] width 46 height 7
click at [179, 157] on span "-- Pas de valeur --" at bounding box center [163, 157] width 45 height 9
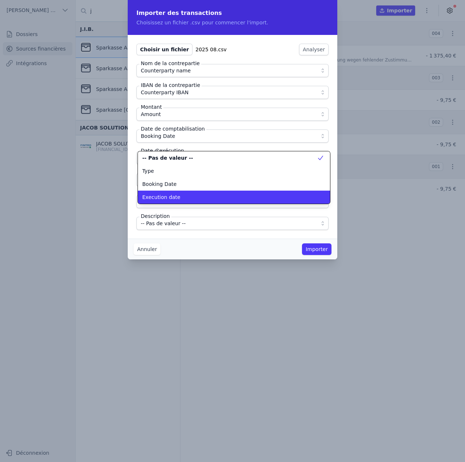
click at [176, 195] on div "Execution date" at bounding box center [229, 196] width 175 height 7
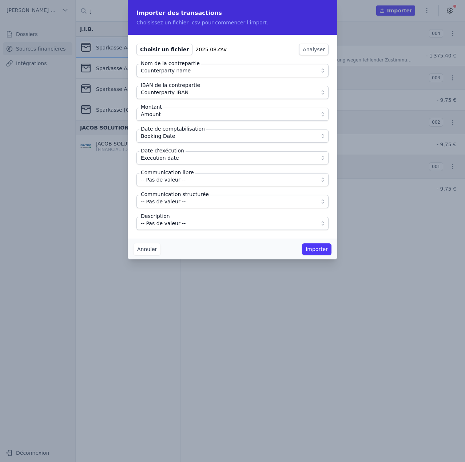
click at [183, 181] on span "-- Pas de valeur --" at bounding box center [227, 179] width 173 height 9
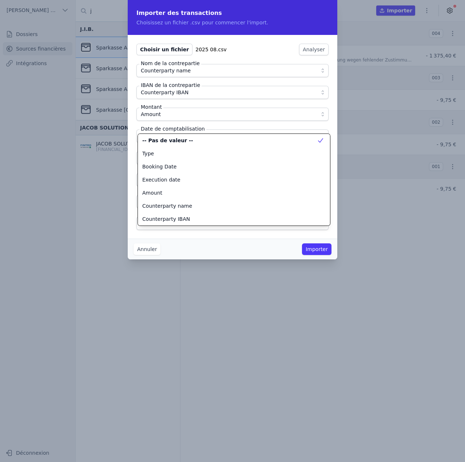
scroll to position [65, 0]
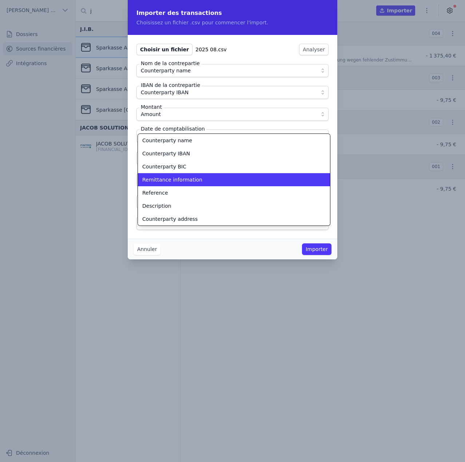
click at [183, 181] on span "Remittance information" at bounding box center [172, 179] width 60 height 7
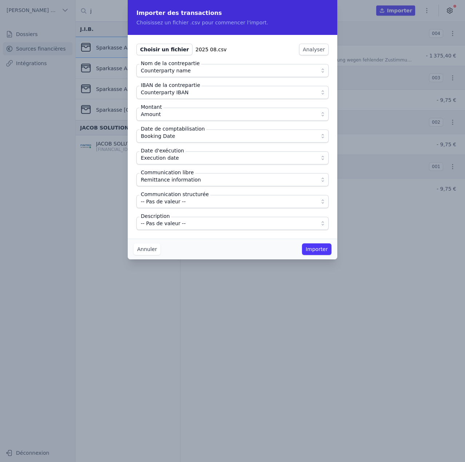
click at [175, 201] on span "-- Pas de valeur --" at bounding box center [163, 201] width 45 height 9
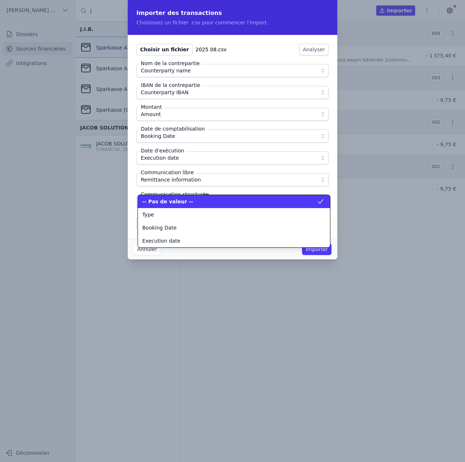
click at [172, 200] on span "-- Pas de valeur --" at bounding box center [167, 201] width 51 height 7
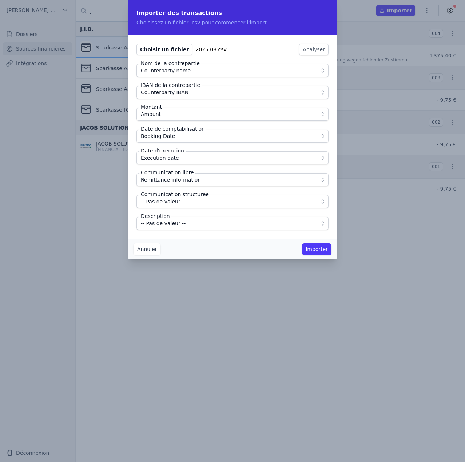
click at [169, 219] on span "-- Pas de valeur --" at bounding box center [163, 223] width 45 height 9
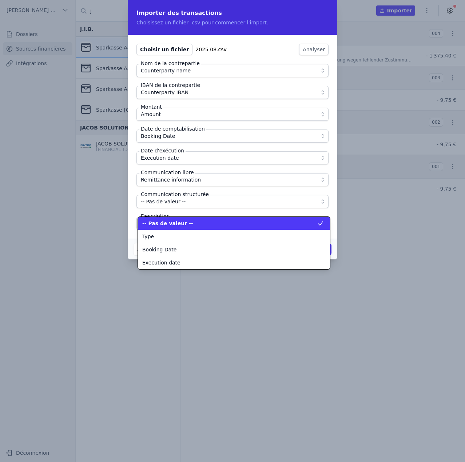
scroll to position [92, 0]
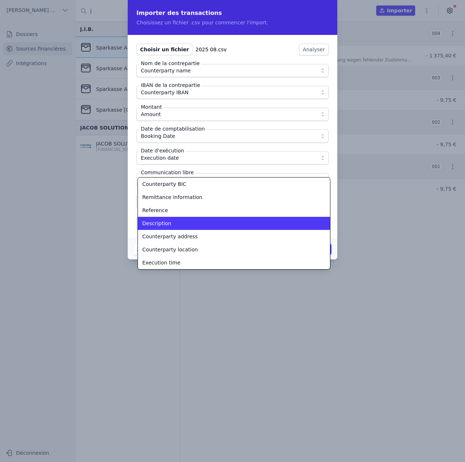
click at [169, 220] on div "Description" at bounding box center [229, 223] width 175 height 7
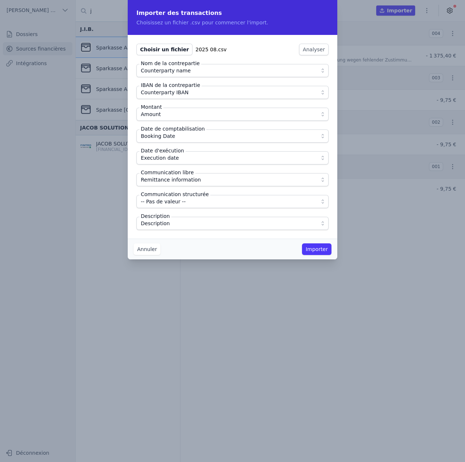
click at [176, 240] on div "Annuler Importer" at bounding box center [233, 249] width 210 height 21
click at [314, 250] on button "Importer" at bounding box center [316, 249] width 29 height 12
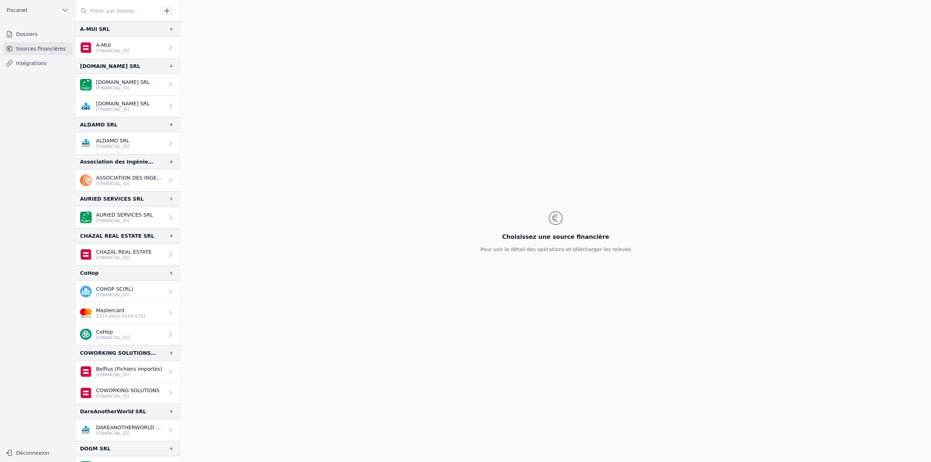
click at [35, 35] on link "Dossiers" at bounding box center [37, 34] width 69 height 13
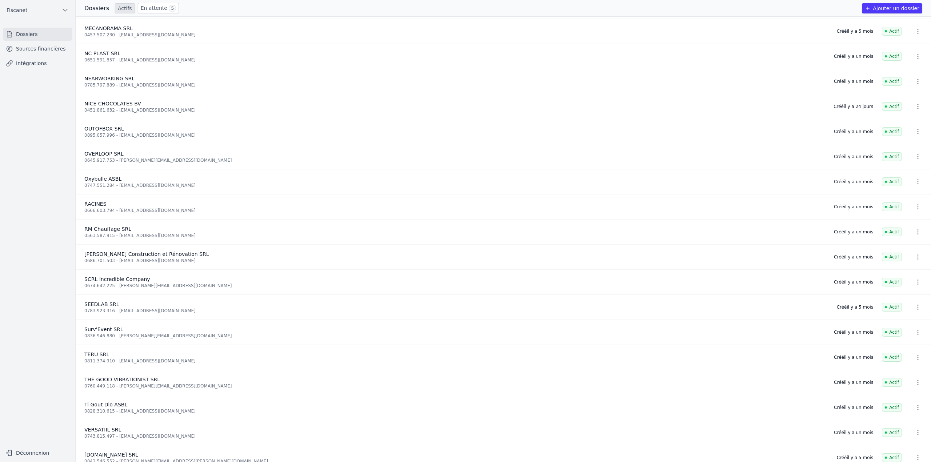
scroll to position [586, 0]
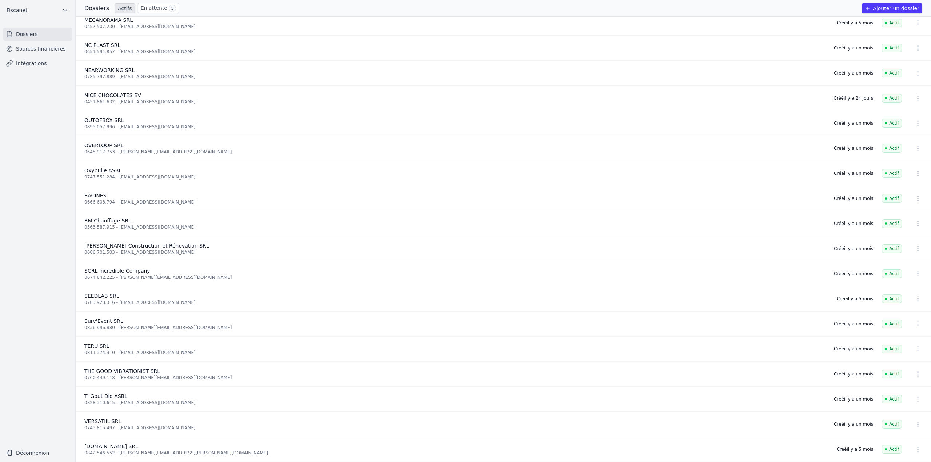
click at [161, 6] on link "En attente 5" at bounding box center [158, 8] width 41 height 11
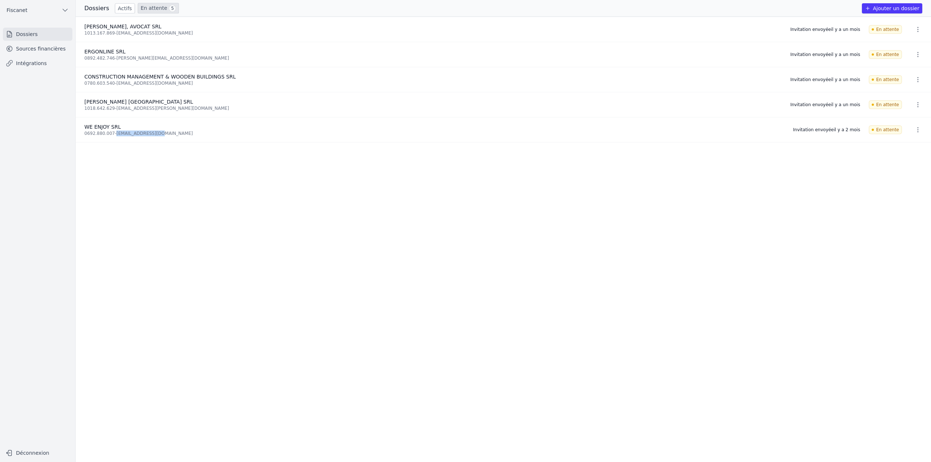
drag, startPoint x: 165, startPoint y: 132, endPoint x: 113, endPoint y: 135, distance: 52.1
click at [113, 135] on div "0692.880.007 - [EMAIL_ADDRESS][DOMAIN_NAME]" at bounding box center [434, 134] width 700 height 6
copy div "[EMAIL_ADDRESS][DOMAIN_NAME]"
drag, startPoint x: 84, startPoint y: 134, endPoint x: 109, endPoint y: 134, distance: 25.1
click at [109, 134] on li "WE ENJOY SRL 0692.880.007 - [EMAIL_ADDRESS][DOMAIN_NAME] Invitation envoyée [DA…" at bounding box center [503, 129] width 855 height 25
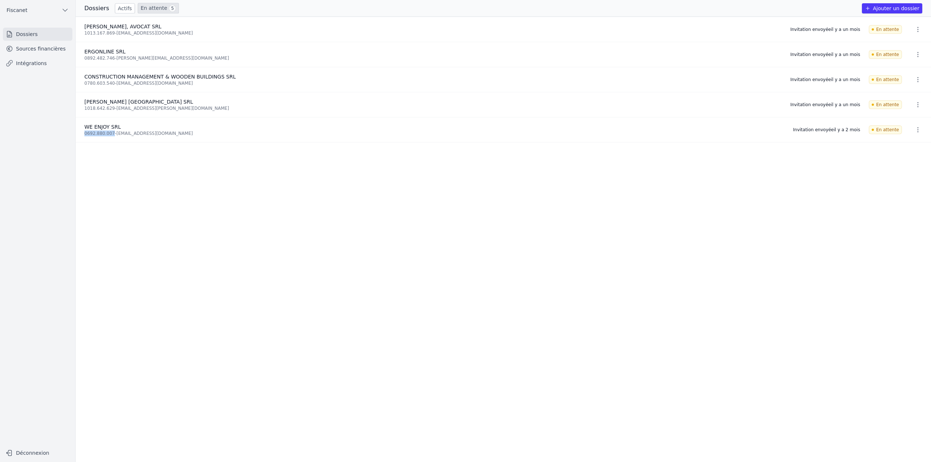
copy div "0692.880.007"
click at [886, 9] on button "Ajouter un dossier" at bounding box center [892, 8] width 60 height 10
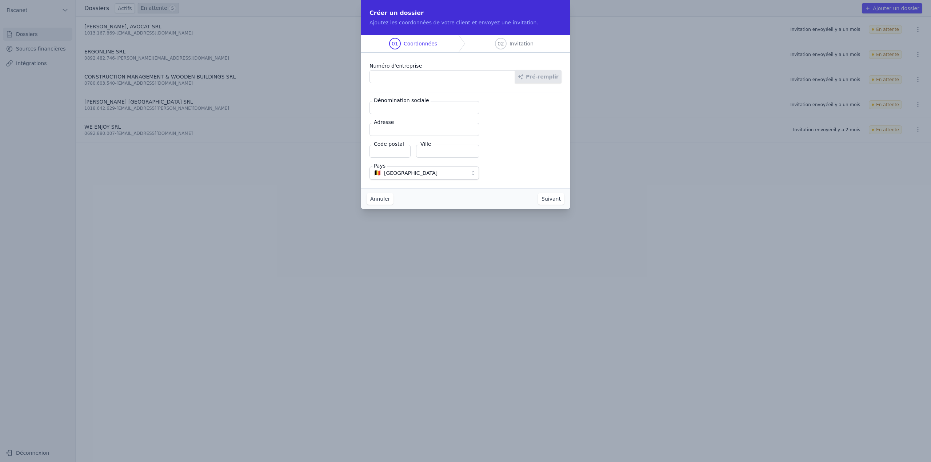
paste input "0692.880.007"
type input "0692.880.007"
click at [551, 75] on button "Pré-remplir" at bounding box center [538, 76] width 47 height 13
type input "WE ENJOY SRL"
type input "Bd G. Van Haelen 161/02+3"
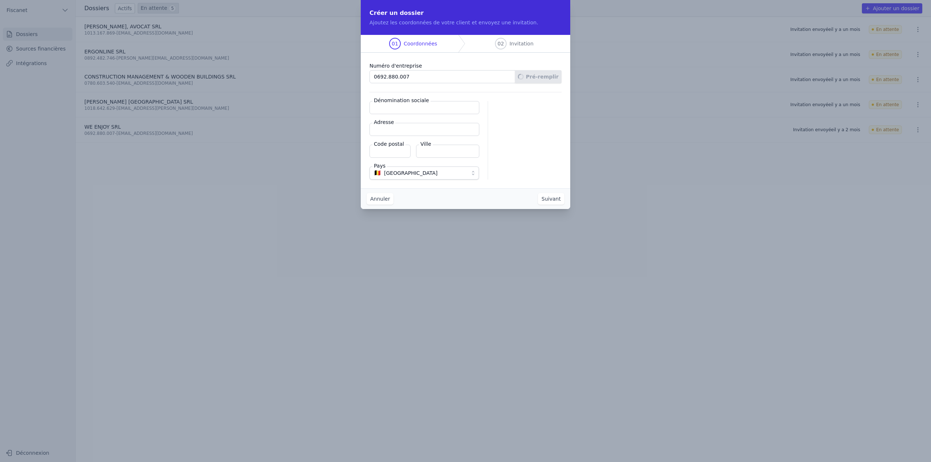
type input "1190"
type input "Forest"
click at [550, 199] on button "Suivant" at bounding box center [551, 199] width 27 height 12
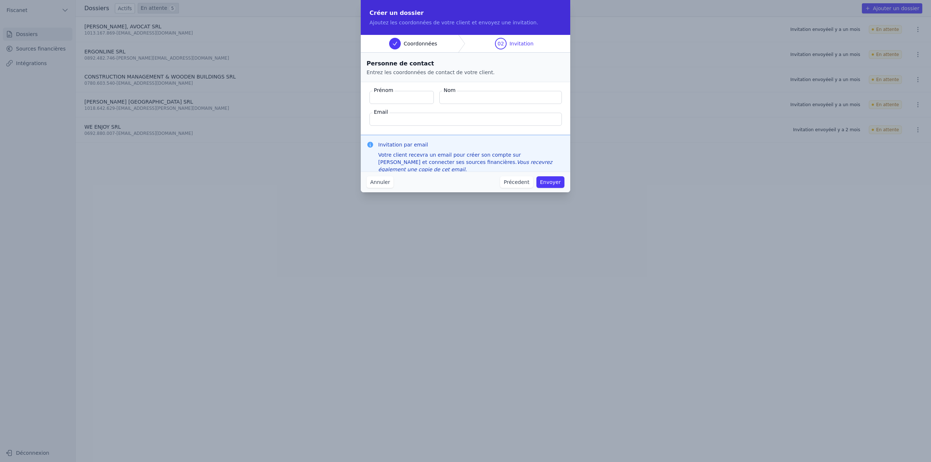
click at [417, 116] on input "Email" at bounding box center [466, 119] width 192 height 13
paste input "[EMAIL_ADDRESS][DOMAIN_NAME]"
type input "[EMAIL_ADDRESS][DOMAIN_NAME]"
click at [397, 99] on input "Prénom" at bounding box center [402, 97] width 64 height 13
paste input "[PERSON_NAME]"
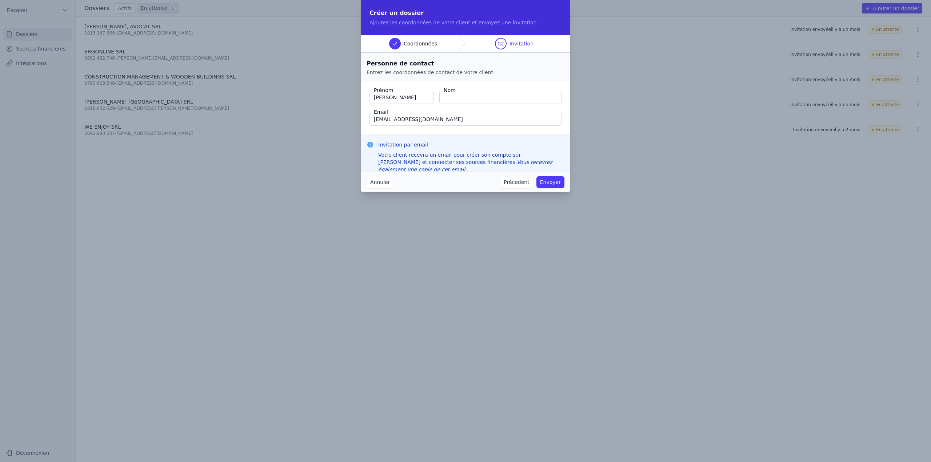
click at [387, 99] on input "[PERSON_NAME]" at bounding box center [402, 97] width 64 height 13
type input ", Coline"
click at [467, 97] on input "Nom" at bounding box center [500, 97] width 123 height 13
paste input "Escoyez"
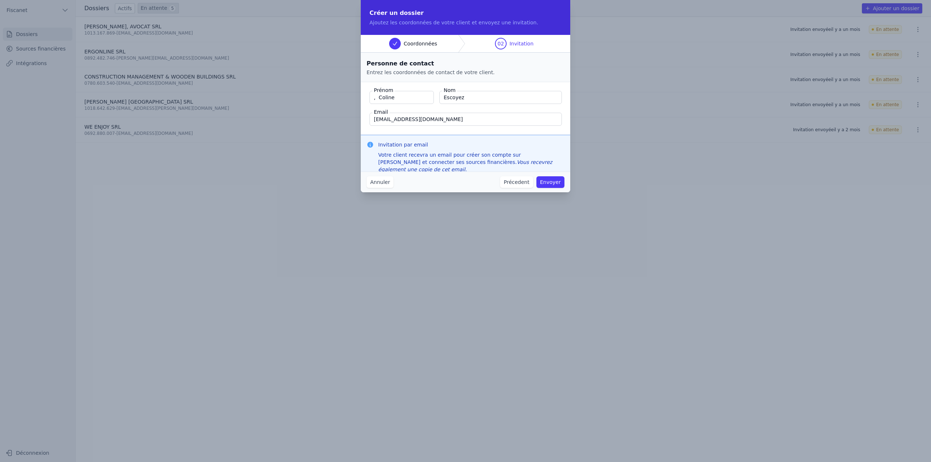
type input "Escoyez"
drag, startPoint x: 376, startPoint y: 98, endPoint x: 360, endPoint y: 98, distance: 16.0
click at [360, 98] on div "Créer un dossier Ajoutez les coordonnées de votre client et envoyez une invitat…" at bounding box center [465, 231] width 931 height 462
type input "Coline"
click at [556, 181] on button "Envoyer" at bounding box center [550, 182] width 28 height 12
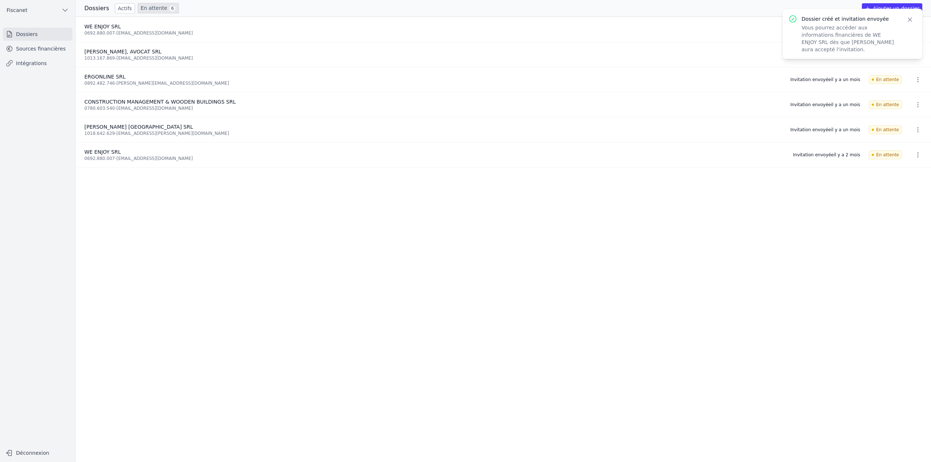
click at [909, 22] on icon "button" at bounding box center [909, 19] width 7 height 7
